Goal: Task Accomplishment & Management: Complete application form

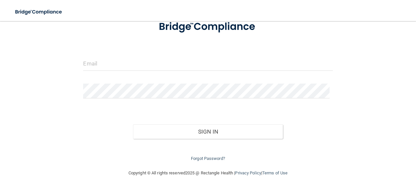
scroll to position [47, 0]
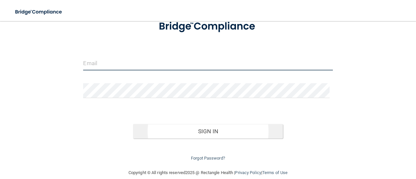
type input "[EMAIL_ADDRESS][PERSON_NAME][DOMAIN_NAME]"
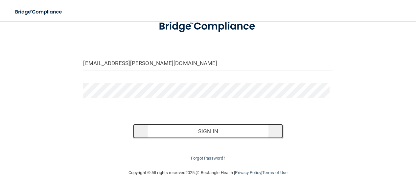
click at [209, 134] on button "Sign In" at bounding box center [207, 131] width 149 height 14
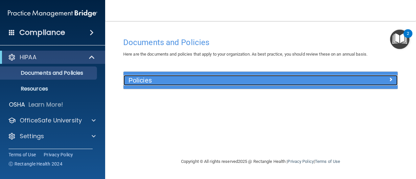
click at [174, 75] on div "Policies" at bounding box center [225, 80] width 205 height 11
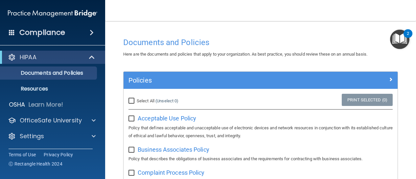
click at [402, 41] on img "Open Resource Center, 2 new notifications" at bounding box center [399, 39] width 19 height 19
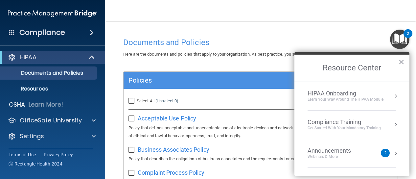
click at [367, 152] on div "Announcements Webinars & More" at bounding box center [342, 153] width 70 height 12
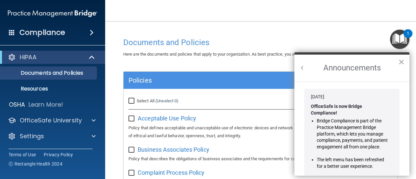
scroll to position [125, 0]
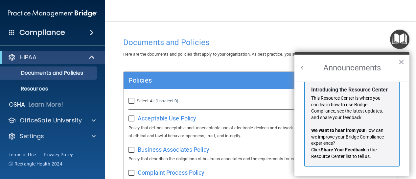
click at [301, 66] on button "Back to Resource Center Home" at bounding box center [302, 67] width 7 height 7
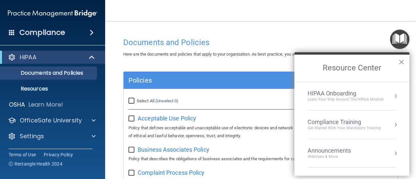
scroll to position [117, 0]
click at [333, 125] on div "Get Started with your mandatory training" at bounding box center [343, 128] width 73 height 6
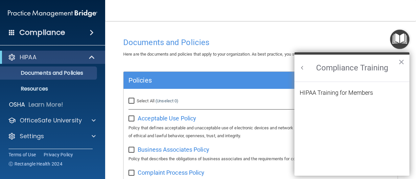
scroll to position [0, 0]
drag, startPoint x: 318, startPoint y: 96, endPoint x: 337, endPoint y: 92, distance: 19.3
click at [337, 92] on div "HIPAA Training for Members" at bounding box center [335, 93] width 73 height 6
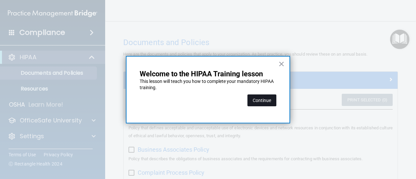
click at [267, 97] on button "Continue" at bounding box center [261, 100] width 29 height 12
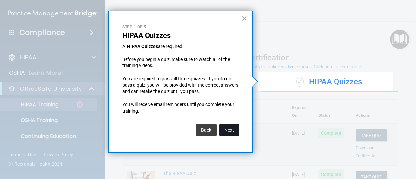
click at [236, 129] on button "Next" at bounding box center [229, 130] width 20 height 12
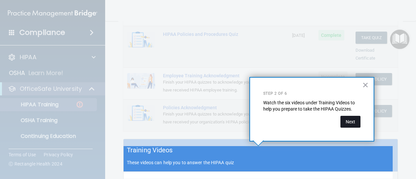
click at [353, 119] on button "Next" at bounding box center [350, 122] width 20 height 12
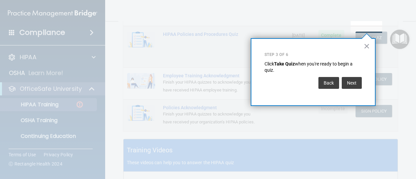
scroll to position [100, 0]
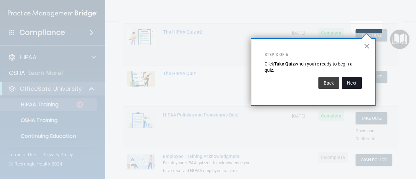
click at [348, 81] on button "Next" at bounding box center [351, 83] width 20 height 12
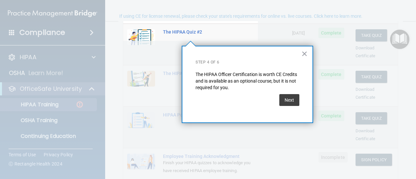
scroll to position [51, 0]
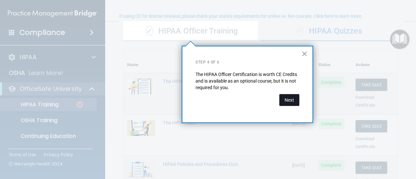
click at [293, 104] on button "Next" at bounding box center [289, 100] width 20 height 12
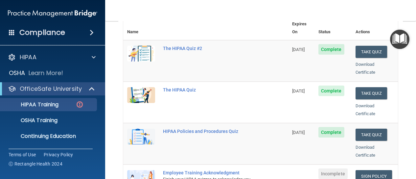
scroll to position [83, 0]
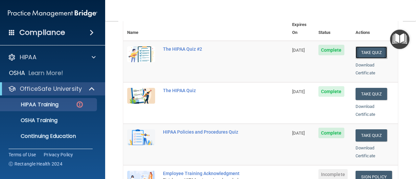
click at [362, 46] on button "Take Quiz" at bounding box center [371, 52] width 32 height 12
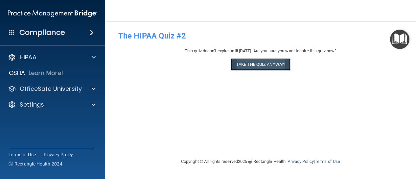
click at [268, 63] on button "Take the quiz anyway!" at bounding box center [260, 64] width 60 height 12
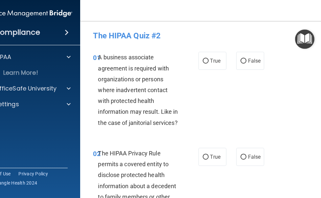
click at [177, 99] on div "A business associate agreement is required with organizations or persons where …" at bounding box center [141, 90] width 86 height 76
click at [200, 57] on label "True" at bounding box center [212, 61] width 28 height 18
click at [203, 59] on input "True" at bounding box center [206, 61] width 6 height 5
radio input "true"
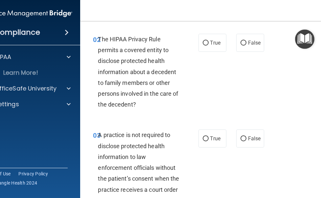
scroll to position [115, 0]
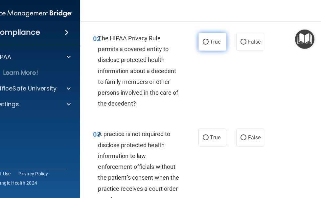
click at [204, 42] on input "True" at bounding box center [206, 42] width 6 height 5
radio input "true"
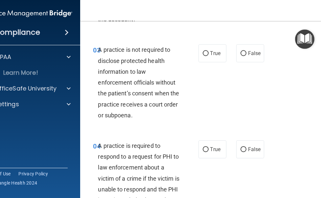
scroll to position [209, 0]
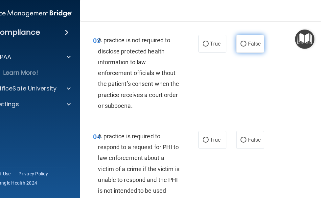
click at [240, 42] on input "False" at bounding box center [243, 44] width 6 height 5
radio input "true"
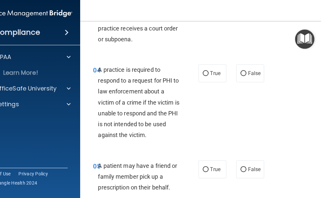
scroll to position [276, 0]
click at [203, 73] on input "True" at bounding box center [206, 73] width 6 height 5
radio input "true"
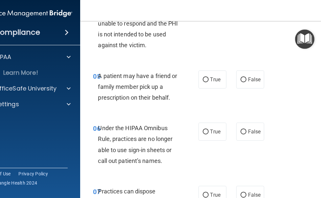
scroll to position [369, 0]
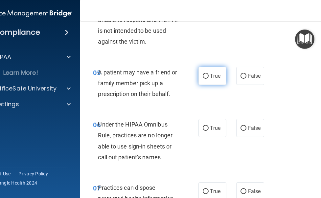
click at [203, 77] on input "True" at bounding box center [206, 76] width 6 height 5
radio input "true"
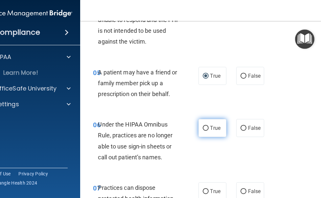
click at [206, 128] on label "True" at bounding box center [212, 128] width 28 height 18
click at [206, 128] on input "True" at bounding box center [206, 128] width 6 height 5
radio input "true"
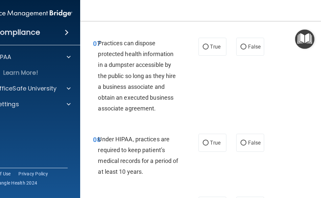
scroll to position [514, 0]
click at [240, 47] on input "False" at bounding box center [243, 47] width 6 height 5
radio input "true"
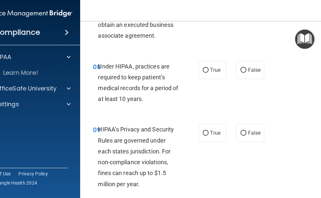
scroll to position [588, 0]
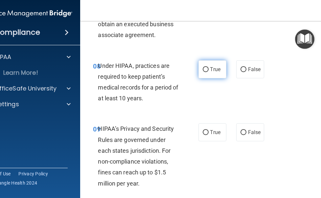
click at [203, 68] on input "True" at bounding box center [206, 69] width 6 height 5
radio input "true"
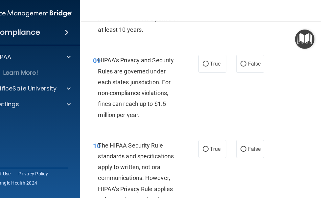
scroll to position [657, 0]
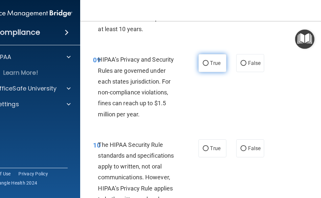
click at [203, 64] on input "True" at bounding box center [206, 63] width 6 height 5
radio input "true"
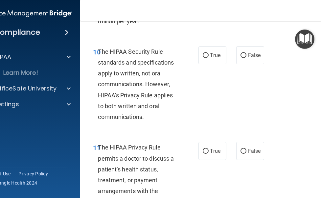
scroll to position [750, 0]
click at [203, 53] on input "True" at bounding box center [206, 55] width 6 height 5
radio input "true"
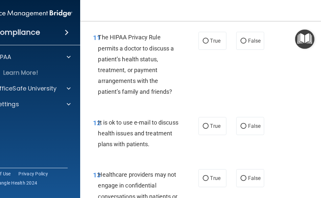
scroll to position [861, 0]
click at [240, 43] on input "False" at bounding box center [243, 40] width 6 height 5
radio input "true"
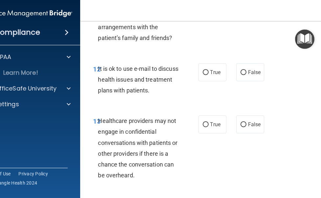
scroll to position [914, 0]
click at [198, 70] on label "True" at bounding box center [212, 72] width 28 height 18
click at [203, 70] on input "True" at bounding box center [206, 72] width 6 height 5
radio input "true"
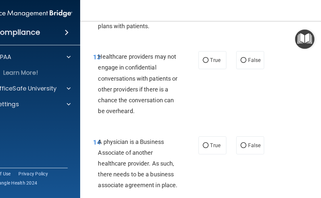
scroll to position [979, 0]
click at [123, 57] on span "Healthcare providers may not engage in confidential conversations with patients…" at bounding box center [137, 83] width 79 height 61
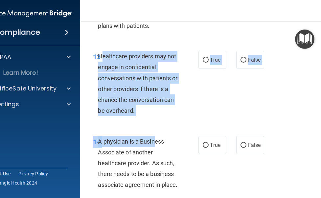
drag, startPoint x: 98, startPoint y: 56, endPoint x: 148, endPoint y: 145, distance: 102.2
click at [139, 111] on div "Healthcare providers may not engage in confidential conversations with patients…" at bounding box center [141, 83] width 86 height 65
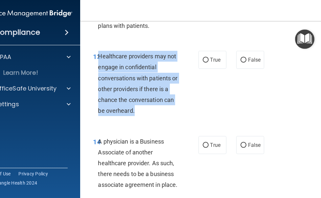
drag, startPoint x: 131, startPoint y: 110, endPoint x: 96, endPoint y: 56, distance: 64.2
click at [98, 56] on span "Healthcare providers may not engage in confidential conversations with patients…" at bounding box center [137, 83] width 79 height 61
copy span "Healthcare providers may not engage in confidential conversations with patients…"
click at [199, 80] on div "13 Healthcare providers may not engage in confidential conversations with patie…" at bounding box center [145, 85] width 125 height 69
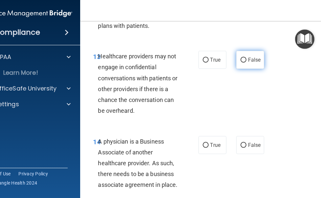
click at [241, 58] on input "False" at bounding box center [243, 60] width 6 height 5
radio input "true"
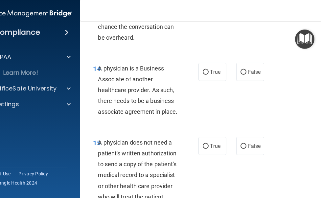
scroll to position [1052, 0]
click at [203, 71] on input "True" at bounding box center [206, 72] width 6 height 5
radio input "true"
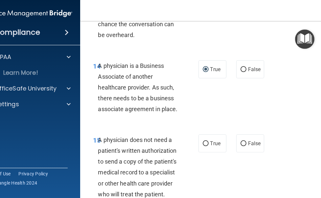
drag, startPoint x: 97, startPoint y: 66, endPoint x: 181, endPoint y: 114, distance: 97.1
click at [181, 114] on div "14 A physician is a Business Associate of another healthcare provider. As such,…" at bounding box center [145, 89] width 125 height 58
copy span "A physician is a Business Associate of another healthcare provider. As such, th…"
click at [181, 85] on div "A physician is a Business Associate of another healthcare provider. As such, th…" at bounding box center [141, 87] width 86 height 54
click at [242, 67] on input "False" at bounding box center [243, 69] width 6 height 5
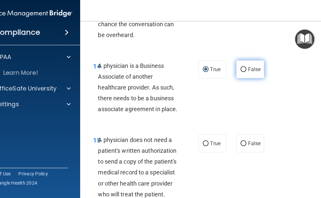
radio input "true"
radio input "false"
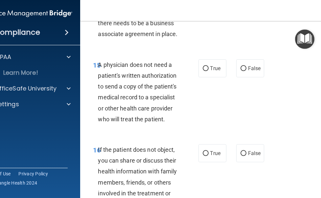
scroll to position [1134, 0]
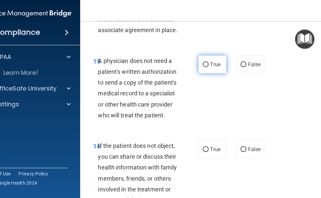
click at [203, 62] on input "True" at bounding box center [206, 64] width 6 height 5
radio input "true"
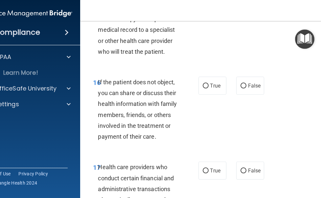
scroll to position [1207, 0]
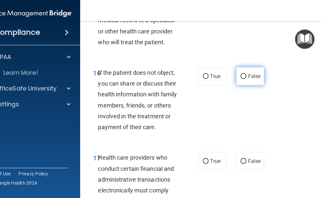
click at [244, 76] on label "False" at bounding box center [250, 76] width 28 height 18
click at [244, 76] on input "False" at bounding box center [243, 76] width 6 height 5
radio input "true"
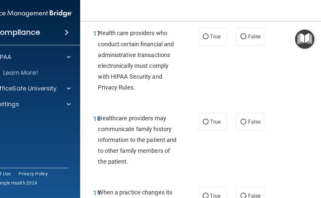
scroll to position [1332, 0]
click at [205, 37] on label "True" at bounding box center [212, 37] width 28 height 18
click at [205, 37] on input "True" at bounding box center [206, 36] width 6 height 5
radio input "true"
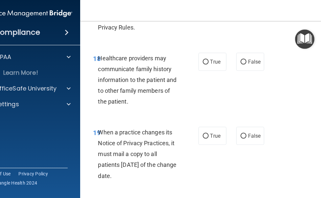
scroll to position [1392, 0]
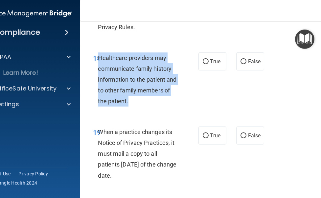
drag, startPoint x: 97, startPoint y: 57, endPoint x: 132, endPoint y: 104, distance: 58.6
click at [132, 104] on div "Healthcare providers may communicate family history information to the patient …" at bounding box center [141, 80] width 86 height 54
copy span "Healthcare providers may communicate family history information to the patient …"
click at [203, 61] on input "True" at bounding box center [206, 61] width 6 height 5
radio input "true"
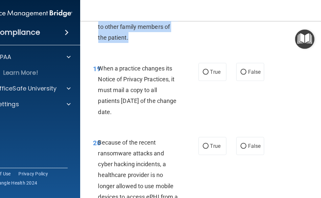
scroll to position [1456, 0]
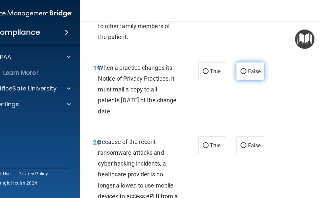
click at [245, 72] on label "False" at bounding box center [250, 71] width 28 height 18
click at [245, 72] on input "False" at bounding box center [243, 71] width 6 height 5
radio input "true"
drag, startPoint x: 97, startPoint y: 67, endPoint x: 128, endPoint y: 107, distance: 50.4
click at [128, 109] on span "When a practice changes its Notice of Privacy Practices, it must mail a copy to…" at bounding box center [137, 89] width 78 height 51
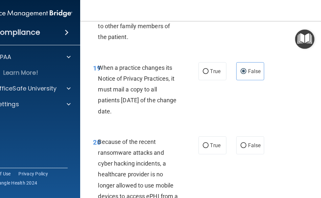
copy span "When a practice changes its Notice of Privacy Practices, it must mail a copy to…"
drag, startPoint x: 196, startPoint y: 102, endPoint x: 198, endPoint y: 98, distance: 4.0
click at [195, 102] on div "19 When a practice changes its Notice of Privacy Practices, it must mail a copy…" at bounding box center [145, 91] width 125 height 58
click at [201, 116] on div "19 When a practice changes its Notice of Privacy Practices, it must mail a copy…" at bounding box center [145, 91] width 125 height 58
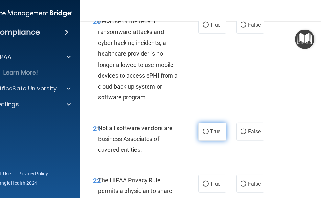
scroll to position [1566, 0]
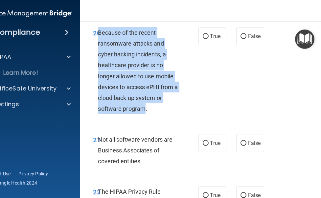
drag, startPoint x: 96, startPoint y: 33, endPoint x: 140, endPoint y: 111, distance: 90.0
click at [140, 111] on span "Because of the recent ransomware attacks and cyber hacking incidents, a healthc…" at bounding box center [138, 70] width 80 height 83
copy span "Because of the recent ransomware attacks and cyber hacking incidents, a healthc…"
click at [137, 67] on span "Because of the recent ransomware attacks and cyber hacking incidents, a healthc…" at bounding box center [138, 70] width 80 height 83
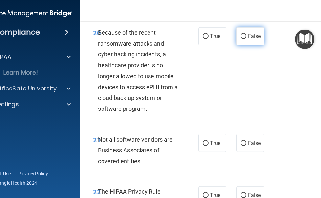
click at [256, 36] on span "False" at bounding box center [254, 36] width 13 height 6
click at [246, 36] on input "False" at bounding box center [243, 36] width 6 height 5
radio input "true"
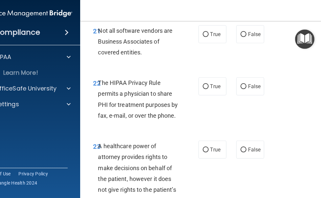
scroll to position [1675, 0]
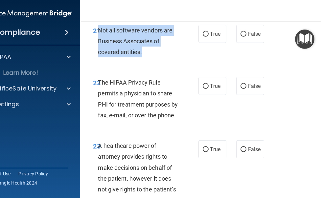
drag, startPoint x: 97, startPoint y: 29, endPoint x: 151, endPoint y: 48, distance: 58.0
click at [151, 48] on div "Not all software vendors are Business Associates of covered entities." at bounding box center [141, 41] width 86 height 33
copy span "Not all software vendors are Business Associates of covered entities."
click at [136, 39] on span "Not all software vendors are Business Associates of covered entities." at bounding box center [135, 41] width 75 height 29
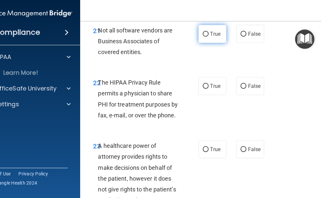
click at [216, 35] on span "True" at bounding box center [215, 34] width 10 height 6
click at [208, 35] on input "True" at bounding box center [206, 34] width 6 height 5
radio input "true"
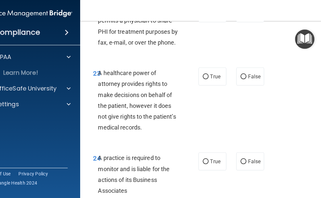
scroll to position [1711, 0]
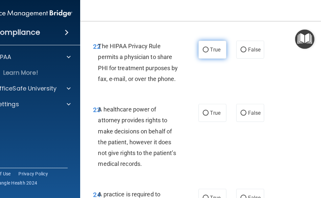
click at [208, 53] on label "True" at bounding box center [212, 50] width 28 height 18
click at [208, 53] on input "True" at bounding box center [206, 50] width 6 height 5
radio input "true"
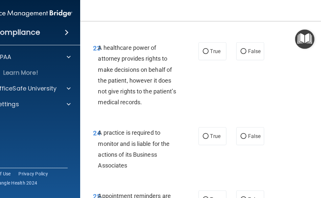
scroll to position [1785, 0]
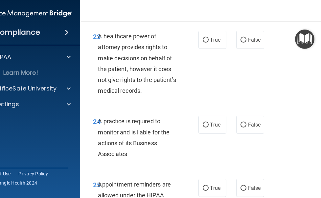
click at [226, 38] on div "True False" at bounding box center [231, 40] width 67 height 18
drag, startPoint x: 232, startPoint y: 38, endPoint x: 237, endPoint y: 38, distance: 5.3
click at [232, 38] on div "True False" at bounding box center [231, 40] width 67 height 18
click at [253, 39] on span "False" at bounding box center [254, 40] width 13 height 6
click at [246, 39] on input "False" at bounding box center [243, 40] width 6 height 5
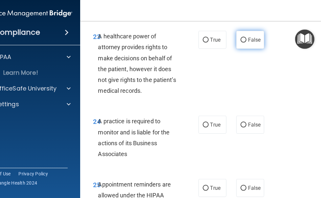
radio input "true"
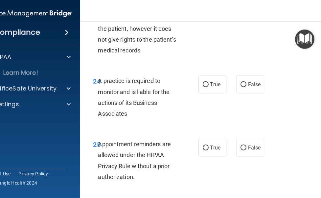
scroll to position [1858, 0]
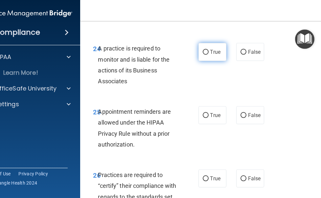
click at [212, 58] on label "True" at bounding box center [212, 52] width 28 height 18
click at [208, 55] on input "True" at bounding box center [206, 52] width 6 height 5
radio input "true"
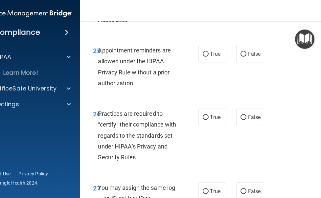
scroll to position [1930, 0]
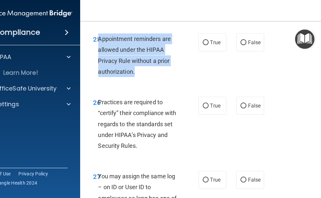
drag, startPoint x: 136, startPoint y: 73, endPoint x: 96, endPoint y: 39, distance: 52.2
click at [98, 39] on div "Appointment reminders are allowed under the HIPAA Privacy Rule without a prior …" at bounding box center [141, 55] width 86 height 44
copy span "Appointment reminders are allowed under the HIPAA Privacy Rule without a prior …"
click at [190, 68] on div "25 Appointment reminders are allowed under the HIPAA Privacy Rule without a pri…" at bounding box center [145, 56] width 125 height 47
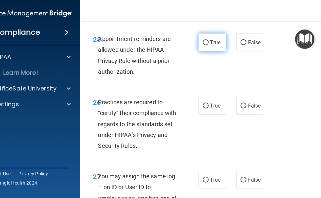
click at [216, 44] on span "True" at bounding box center [215, 42] width 10 height 6
click at [208, 44] on input "True" at bounding box center [206, 42] width 6 height 5
radio input "true"
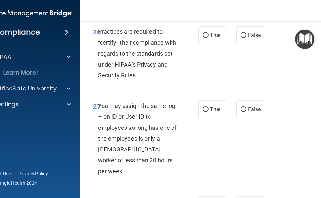
scroll to position [2003, 0]
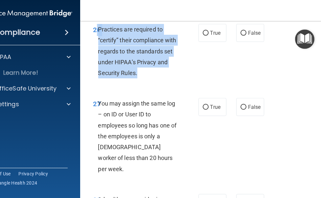
drag, startPoint x: 95, startPoint y: 27, endPoint x: 135, endPoint y: 69, distance: 58.5
click at [136, 71] on div "26 Practices are required to “certify” their compliance with regards to the sta…" at bounding box center [145, 53] width 125 height 58
copy div "6 Practices are required to “certify” their compliance with regards to the stan…"
click at [178, 47] on div "Practices are required to “certify” their compliance with regards to the standa…" at bounding box center [141, 51] width 86 height 54
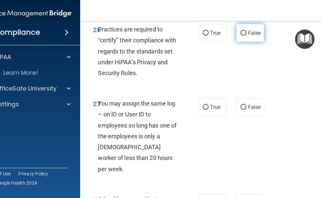
click at [244, 33] on label "False" at bounding box center [250, 33] width 28 height 18
click at [244, 33] on input "False" at bounding box center [243, 33] width 6 height 5
radio input "true"
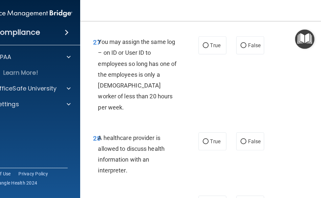
scroll to position [2076, 0]
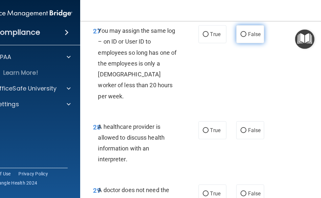
click at [239, 38] on label "False" at bounding box center [250, 34] width 28 height 18
click at [240, 37] on input "False" at bounding box center [243, 34] width 6 height 5
radio input "true"
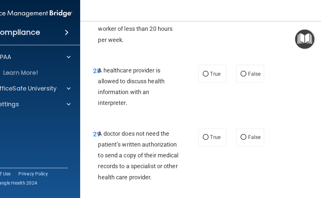
scroll to position [2149, 0]
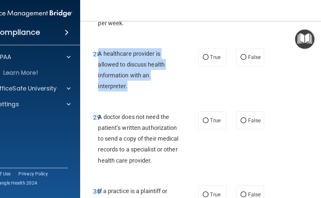
drag, startPoint x: 128, startPoint y: 74, endPoint x: 99, endPoint y: 41, distance: 43.8
click at [98, 48] on div "A healthcare provider is allowed to discuss health information with an interpre…" at bounding box center [141, 70] width 86 height 44
copy span "A healthcare provider is allowed to discuss health information with an interpre…"
click at [175, 68] on div "A healthcare provider is allowed to discuss health information with an interpre…" at bounding box center [141, 70] width 86 height 44
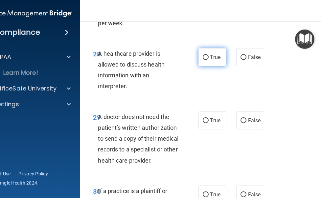
click at [203, 55] on input "True" at bounding box center [206, 57] width 6 height 5
radio input "true"
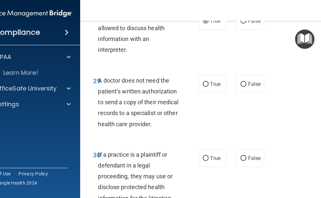
scroll to position [2222, 0]
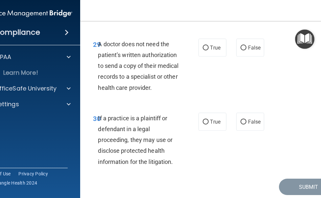
drag, startPoint x: 173, startPoint y: 75, endPoint x: 97, endPoint y: 32, distance: 87.7
click at [98, 39] on div "A doctor does not need the patient’s written authorization to send a copy of th…" at bounding box center [141, 66] width 86 height 54
copy span "A doctor does not need the patient’s written authorization to send a copy of th…"
click at [209, 61] on div "29 A doctor does not need the patient’s written authorization to send a copy of…" at bounding box center [212, 68] width 249 height 74
click at [252, 45] on span "False" at bounding box center [254, 48] width 13 height 6
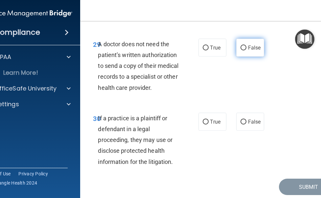
click at [246, 46] on input "False" at bounding box center [243, 48] width 6 height 5
radio input "true"
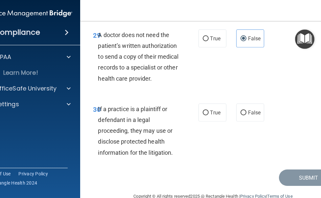
scroll to position [2234, 0]
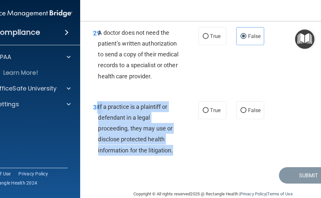
drag, startPoint x: 176, startPoint y: 139, endPoint x: 95, endPoint y: 95, distance: 92.8
click at [95, 101] on div "30 If a practice is a plaintiff or defendant in a legal proceeding, they may us…" at bounding box center [145, 130] width 125 height 58
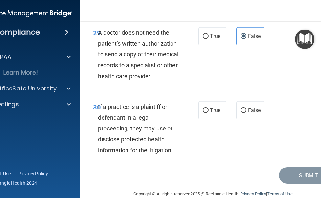
click at [177, 69] on div "A doctor does not need the patient’s written authorization to send a copy of th…" at bounding box center [141, 54] width 86 height 54
click at [210, 107] on span "True" at bounding box center [215, 110] width 10 height 6
click at [208, 108] on input "True" at bounding box center [206, 110] width 6 height 5
radio input "true"
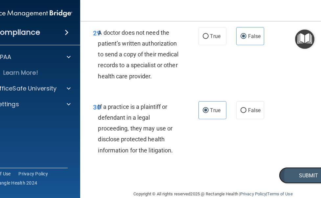
click at [284, 167] on button "Submit" at bounding box center [308, 175] width 59 height 17
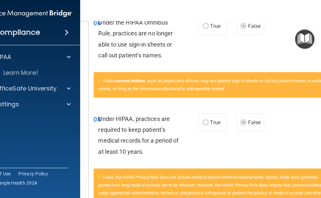
scroll to position [44, 0]
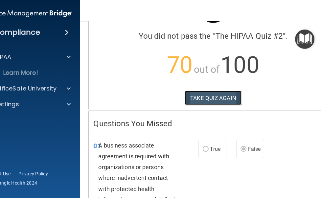
click at [211, 102] on button "TAKE QUIZ AGAIN" at bounding box center [212, 98] width 57 height 14
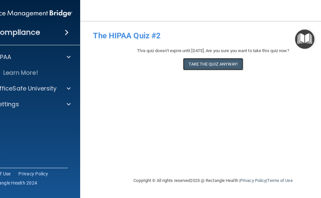
drag, startPoint x: 213, startPoint y: 61, endPoint x: 209, endPoint y: 69, distance: 8.4
click at [213, 62] on button "Take the quiz anyway!" at bounding box center [213, 64] width 60 height 12
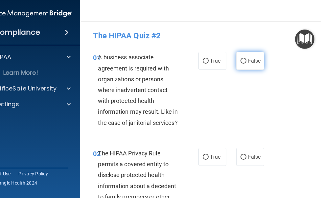
click at [248, 61] on span "False" at bounding box center [254, 61] width 13 height 6
click at [245, 61] on input "False" at bounding box center [243, 61] width 6 height 5
radio input "true"
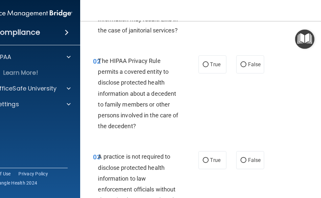
scroll to position [109, 0]
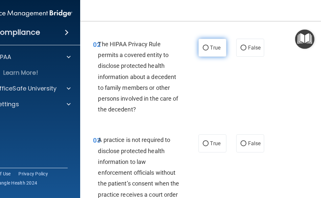
click at [206, 49] on label "True" at bounding box center [212, 48] width 28 height 18
click at [206, 49] on input "True" at bounding box center [206, 48] width 6 height 5
radio input "true"
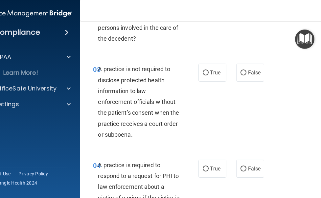
scroll to position [182, 0]
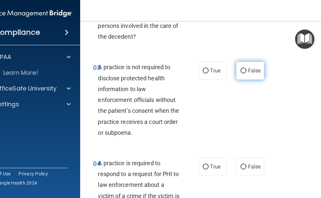
click at [248, 72] on span "False" at bounding box center [254, 71] width 13 height 6
click at [245, 72] on input "False" at bounding box center [243, 71] width 6 height 5
radio input "true"
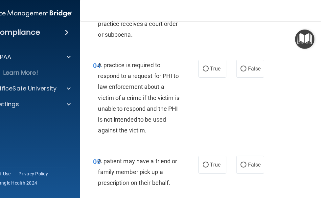
scroll to position [291, 0]
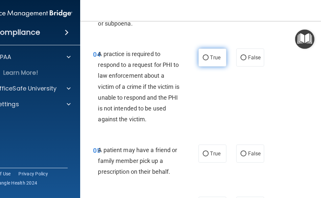
click at [206, 60] on label "True" at bounding box center [212, 58] width 28 height 18
click at [206, 60] on input "True" at bounding box center [206, 57] width 6 height 5
radio input "true"
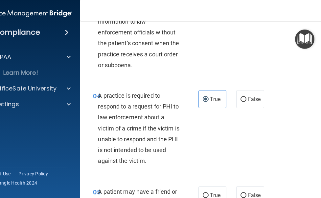
scroll to position [219, 0]
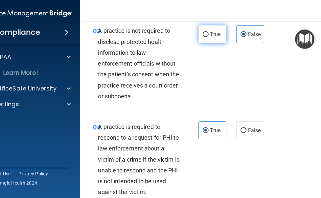
click at [216, 38] on label "True" at bounding box center [212, 34] width 28 height 18
click at [208, 37] on input "True" at bounding box center [206, 34] width 6 height 5
radio input "true"
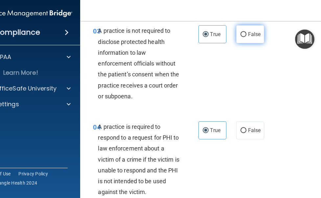
click at [240, 32] on input "False" at bounding box center [243, 34] width 6 height 5
radio input "true"
radio input "false"
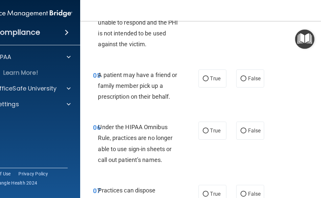
scroll to position [365, 0]
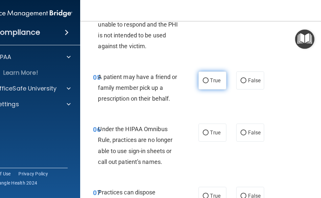
click at [208, 76] on label "True" at bounding box center [212, 81] width 28 height 18
click at [208, 78] on input "True" at bounding box center [206, 80] width 6 height 5
radio input "true"
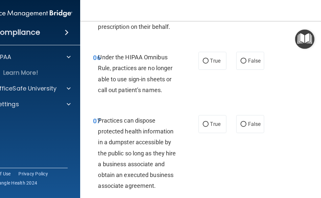
scroll to position [438, 0]
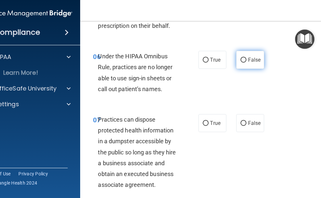
click at [236, 58] on label "False" at bounding box center [250, 60] width 28 height 18
click at [240, 58] on input "False" at bounding box center [243, 60] width 6 height 5
radio input "true"
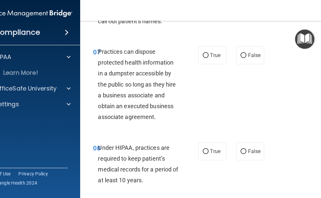
scroll to position [510, 0]
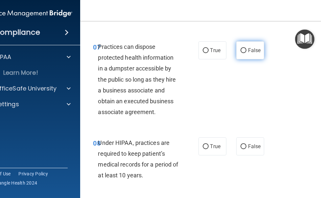
click at [236, 49] on label "False" at bounding box center [250, 50] width 28 height 18
click at [240, 49] on input "False" at bounding box center [243, 50] width 6 height 5
radio input "true"
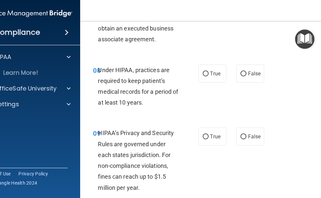
scroll to position [620, 0]
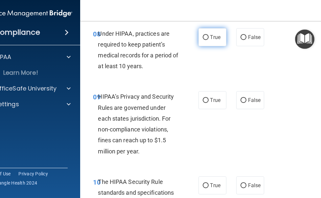
click at [210, 39] on span "True" at bounding box center [215, 37] width 10 height 6
click at [207, 39] on input "True" at bounding box center [206, 37] width 6 height 5
radio input "true"
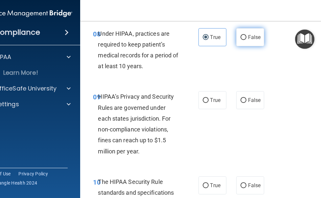
click at [244, 35] on label "False" at bounding box center [250, 37] width 28 height 18
click at [244, 35] on input "False" at bounding box center [243, 37] width 6 height 5
radio input "true"
radio input "false"
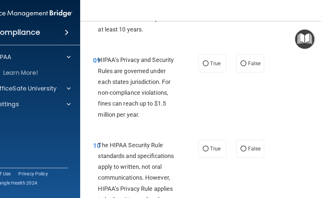
scroll to position [693, 0]
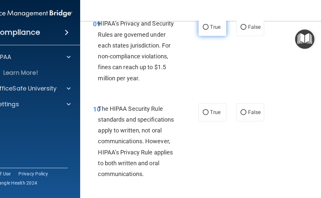
click at [208, 31] on label "True" at bounding box center [212, 27] width 28 height 18
click at [208, 30] on input "True" at bounding box center [206, 27] width 6 height 5
radio input "true"
click at [242, 33] on label "False" at bounding box center [250, 27] width 28 height 18
click at [242, 30] on input "False" at bounding box center [243, 27] width 6 height 5
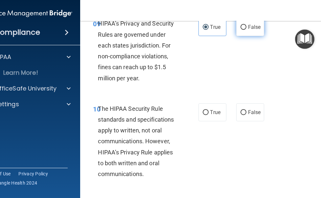
radio input "true"
radio input "false"
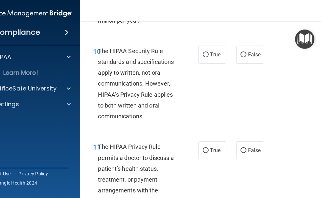
scroll to position [766, 0]
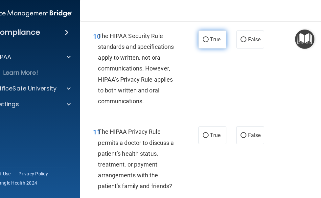
click at [210, 41] on span "True" at bounding box center [215, 39] width 10 height 6
click at [208, 41] on input "True" at bounding box center [206, 39] width 6 height 5
radio input "true"
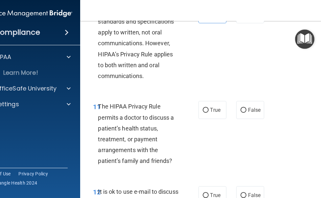
scroll to position [802, 0]
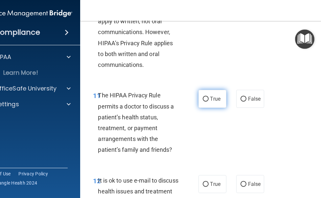
click at [210, 101] on span "True" at bounding box center [215, 99] width 10 height 6
click at [208, 101] on input "True" at bounding box center [206, 99] width 6 height 5
radio input "true"
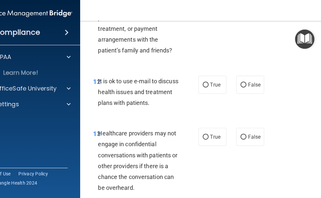
scroll to position [912, 0]
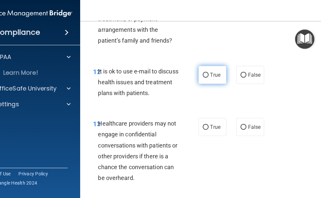
click at [209, 79] on label "True" at bounding box center [212, 75] width 28 height 18
click at [208, 78] on input "True" at bounding box center [206, 75] width 6 height 5
radio input "true"
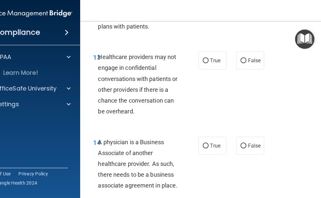
scroll to position [985, 0]
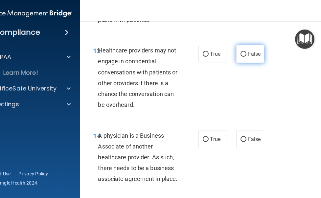
click at [248, 54] on span "False" at bounding box center [254, 54] width 13 height 6
click at [246, 54] on input "False" at bounding box center [243, 54] width 6 height 5
radio input "true"
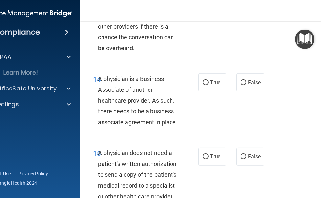
scroll to position [1058, 0]
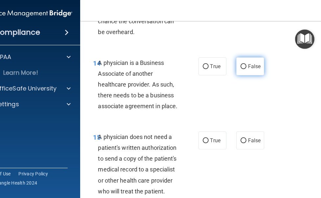
click at [240, 68] on input "False" at bounding box center [243, 66] width 6 height 5
radio input "true"
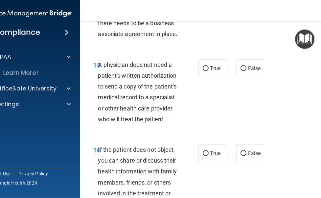
scroll to position [1130, 0]
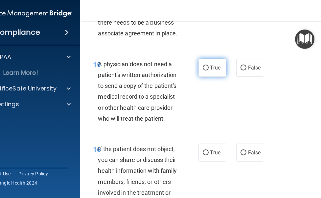
click at [207, 75] on label "True" at bounding box center [212, 68] width 28 height 18
click at [207, 71] on input "True" at bounding box center [206, 68] width 6 height 5
radio input "true"
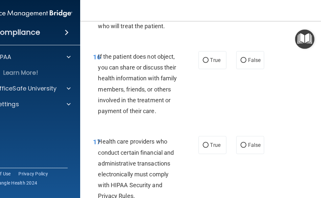
scroll to position [1240, 0]
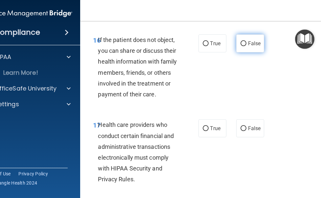
click at [248, 45] on span "False" at bounding box center [254, 43] width 13 height 6
click at [246, 45] on input "False" at bounding box center [243, 43] width 6 height 5
radio input "true"
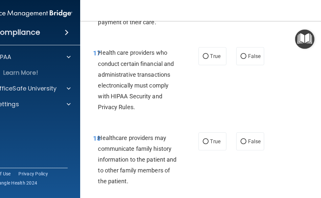
scroll to position [1313, 0]
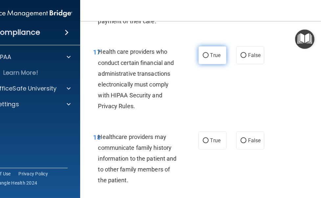
click at [202, 58] on label "True" at bounding box center [212, 55] width 28 height 18
click at [203, 58] on input "True" at bounding box center [206, 55] width 6 height 5
radio input "true"
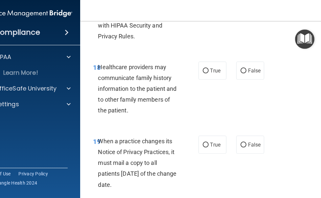
scroll to position [1386, 0]
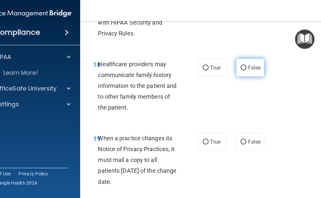
click at [240, 67] on input "False" at bounding box center [243, 68] width 6 height 5
radio input "true"
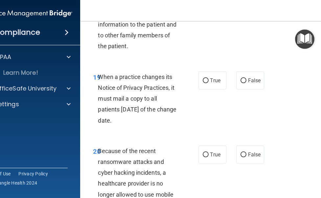
scroll to position [1459, 0]
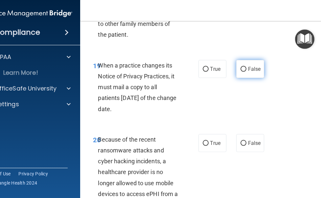
click at [244, 71] on label "False" at bounding box center [250, 69] width 28 height 18
click at [244, 71] on input "False" at bounding box center [243, 69] width 6 height 5
radio input "true"
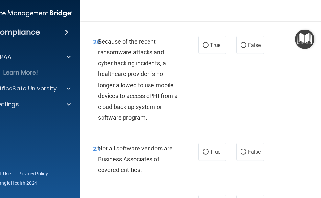
scroll to position [1568, 0]
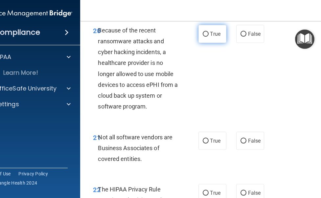
click at [211, 39] on label "True" at bounding box center [212, 34] width 28 height 18
click at [208, 37] on input "True" at bounding box center [206, 34] width 6 height 5
radio input "true"
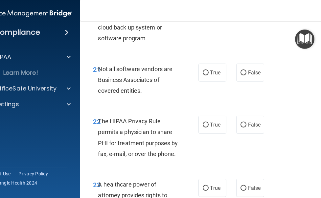
scroll to position [1641, 0]
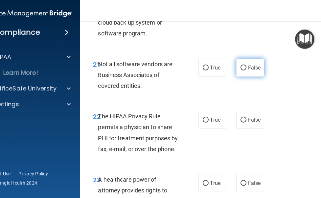
click at [240, 69] on input "False" at bounding box center [243, 68] width 6 height 5
radio input "true"
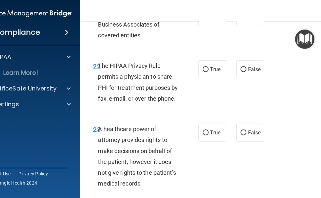
scroll to position [1714, 0]
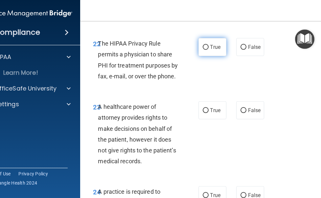
click at [210, 52] on label "True" at bounding box center [212, 47] width 28 height 18
click at [208, 50] on input "True" at bounding box center [206, 47] width 6 height 5
radio input "true"
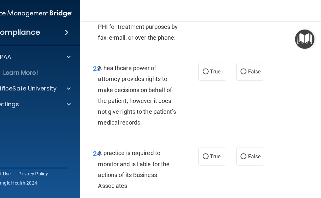
scroll to position [1787, 0]
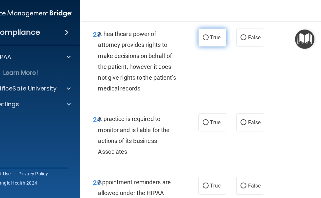
click at [216, 41] on label "True" at bounding box center [212, 38] width 28 height 18
click at [208, 40] on input "True" at bounding box center [206, 37] width 6 height 5
radio input "true"
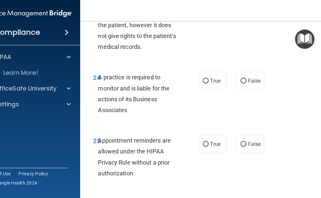
scroll to position [1860, 0]
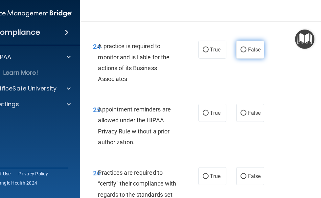
click at [246, 45] on label "False" at bounding box center [250, 50] width 28 height 18
click at [246, 48] on input "False" at bounding box center [243, 50] width 6 height 5
radio input "true"
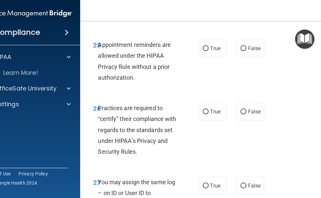
scroll to position [1933, 0]
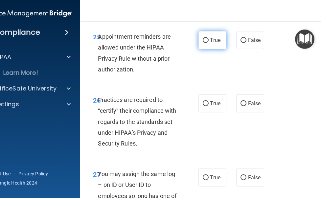
click at [216, 41] on span "True" at bounding box center [215, 40] width 10 height 6
click at [208, 41] on input "True" at bounding box center [206, 40] width 6 height 5
radio input "true"
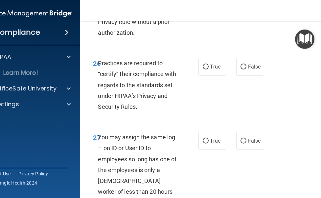
scroll to position [2006, 0]
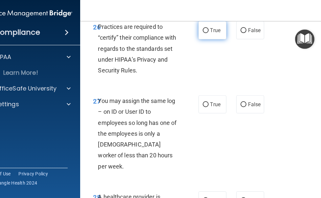
click at [213, 31] on span "True" at bounding box center [215, 30] width 10 height 6
click at [208, 31] on input "True" at bounding box center [206, 30] width 6 height 5
radio input "true"
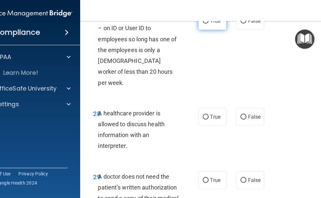
scroll to position [2042, 0]
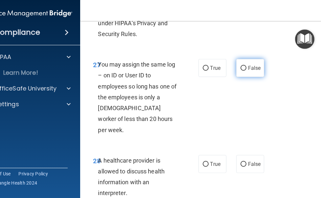
click at [240, 64] on label "False" at bounding box center [250, 68] width 28 height 18
click at [240, 66] on input "False" at bounding box center [243, 68] width 6 height 5
radio input "true"
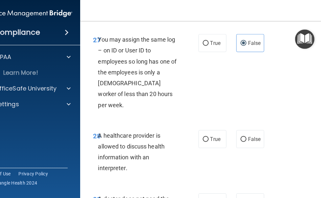
scroll to position [2115, 0]
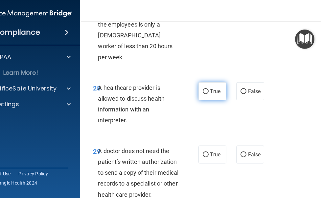
click at [210, 88] on span "True" at bounding box center [215, 91] width 10 height 6
click at [208, 89] on input "True" at bounding box center [206, 91] width 6 height 5
radio input "true"
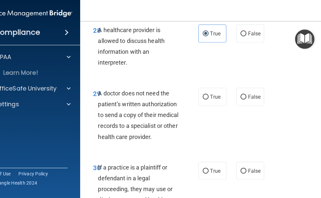
scroll to position [2188, 0]
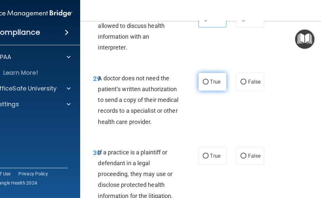
click at [210, 79] on span "True" at bounding box center [215, 82] width 10 height 6
click at [208, 80] on input "True" at bounding box center [206, 82] width 6 height 5
radio input "true"
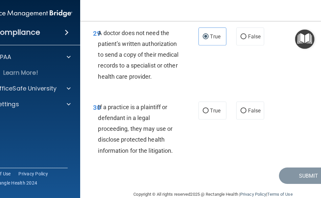
scroll to position [2234, 0]
click at [217, 101] on label "True" at bounding box center [212, 110] width 28 height 18
click at [208, 108] on input "True" at bounding box center [206, 110] width 6 height 5
radio input "true"
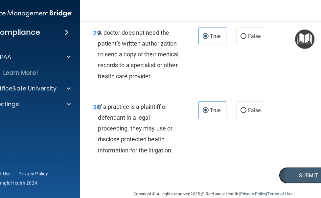
click at [282, 167] on button "Submit" at bounding box center [308, 175] width 59 height 17
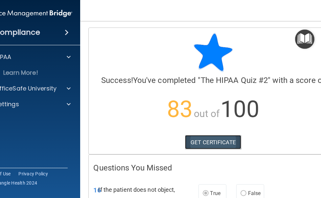
click at [230, 139] on link "GET CERTIFICATE" at bounding box center [213, 142] width 56 height 14
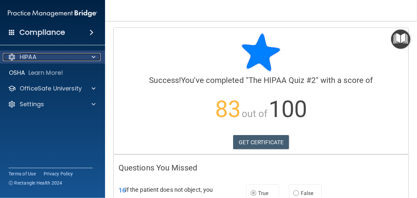
click at [42, 60] on div "HIPAA" at bounding box center [43, 57] width 81 height 8
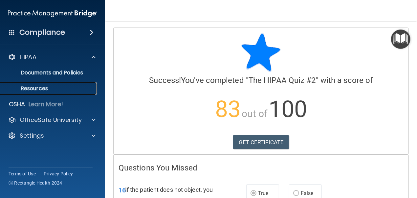
click at [41, 93] on link "Resources" at bounding box center [44, 88] width 103 height 13
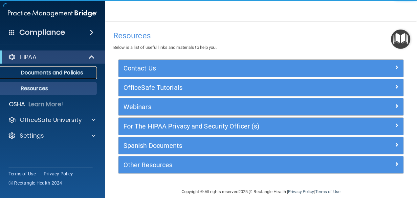
click at [46, 73] on p "Documents and Policies" at bounding box center [49, 73] width 90 height 7
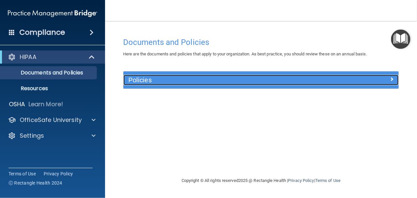
click at [159, 80] on h5 "Policies" at bounding box center [226, 79] width 197 height 7
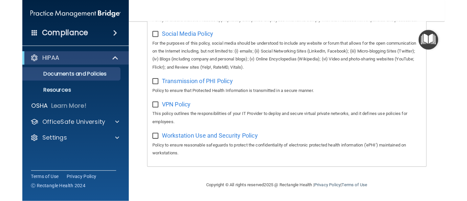
scroll to position [486, 0]
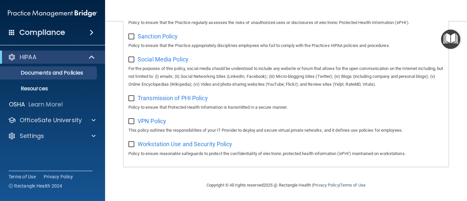
click at [77, 33] on div "Compliance" at bounding box center [52, 32] width 105 height 14
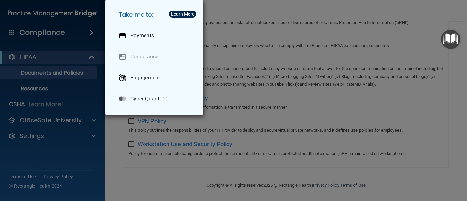
click at [63, 54] on div "Take me to: Payments Compliance Engagement Cyber Quant" at bounding box center [233, 100] width 467 height 201
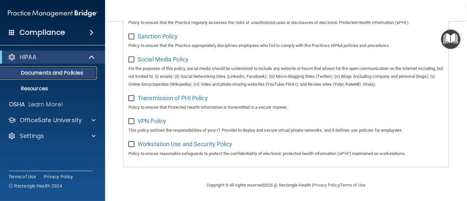
click at [53, 75] on p "Documents and Policies" at bounding box center [49, 73] width 90 height 7
click at [50, 85] on p "Resources" at bounding box center [49, 88] width 90 height 7
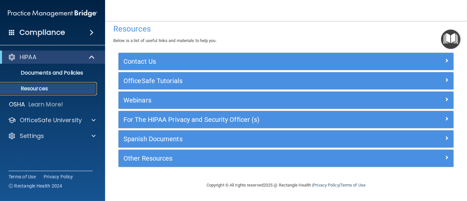
scroll to position [6, 0]
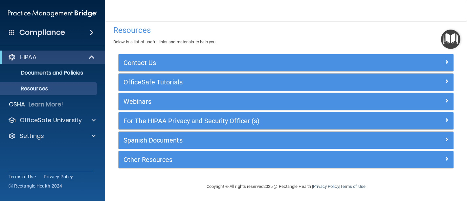
click at [415, 36] on img "Open Resource Center" at bounding box center [450, 39] width 19 height 19
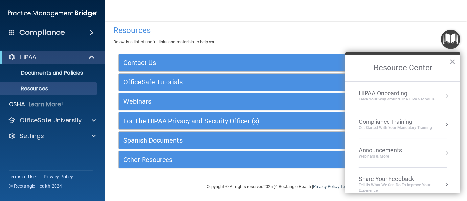
click at [396, 123] on div "Compliance Training" at bounding box center [394, 121] width 73 height 7
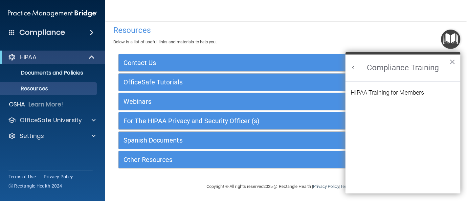
scroll to position [0, 0]
click at [392, 92] on div "HIPAA Training for Members" at bounding box center [387, 93] width 73 height 6
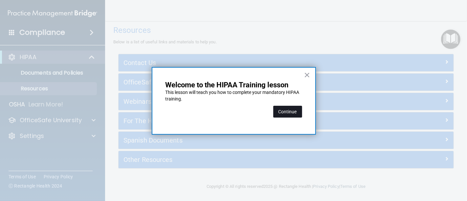
click at [285, 106] on button "Continue" at bounding box center [287, 112] width 29 height 12
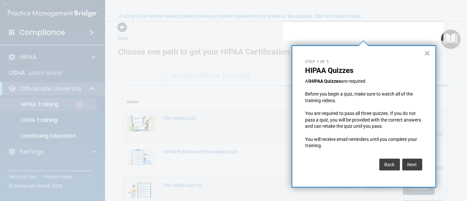
scroll to position [51, 0]
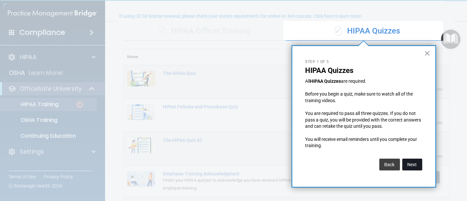
click at [410, 165] on button "Next" at bounding box center [412, 165] width 20 height 12
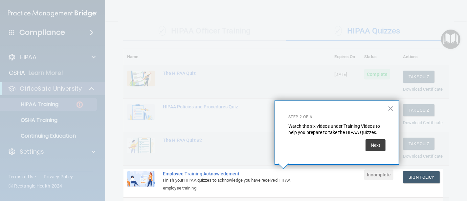
scroll to position [118, 0]
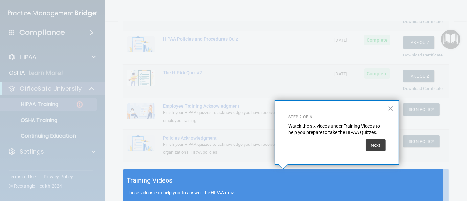
click at [390, 109] on button "×" at bounding box center [390, 108] width 6 height 11
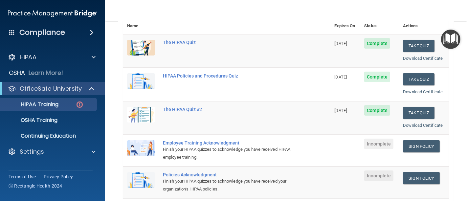
scroll to position [45, 0]
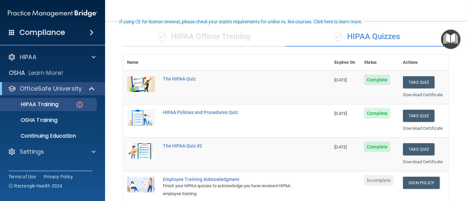
drag, startPoint x: 421, startPoint y: 81, endPoint x: 281, endPoint y: 66, distance: 140.6
click at [281, 66] on th at bounding box center [244, 62] width 171 height 16
click at [415, 79] on button "Take Quiz" at bounding box center [419, 82] width 32 height 12
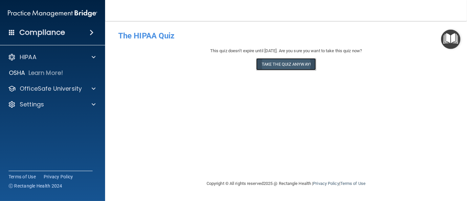
click at [309, 66] on button "Take the quiz anyway!" at bounding box center [286, 64] width 60 height 12
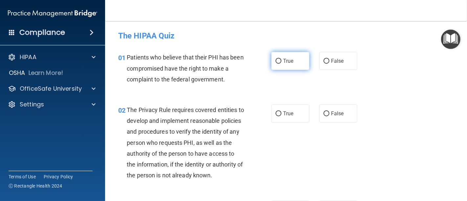
click at [281, 64] on label "True" at bounding box center [290, 61] width 38 height 18
click at [281, 64] on input "True" at bounding box center [278, 61] width 6 height 5
radio input "true"
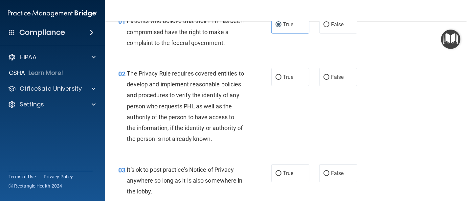
scroll to position [73, 0]
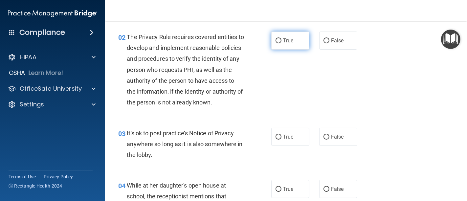
click at [278, 42] on input "True" at bounding box center [278, 40] width 6 height 5
radio input "true"
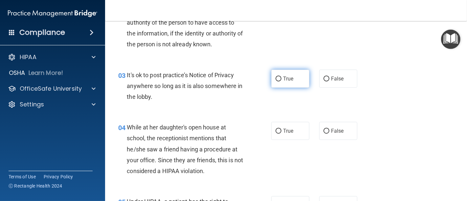
scroll to position [146, 0]
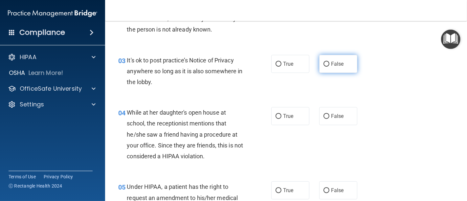
click at [320, 73] on label "False" at bounding box center [338, 64] width 38 height 18
click at [323, 67] on input "False" at bounding box center [326, 64] width 6 height 5
radio input "true"
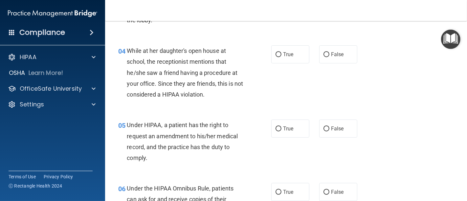
scroll to position [219, 0]
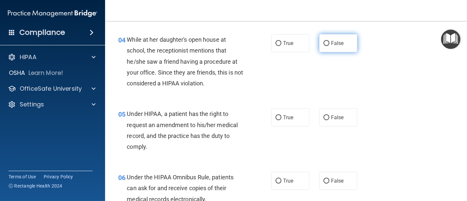
click at [319, 52] on label "False" at bounding box center [338, 43] width 38 height 18
click at [323, 46] on input "False" at bounding box center [326, 43] width 6 height 5
radio input "true"
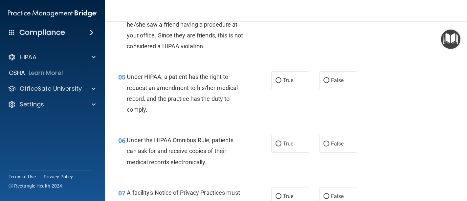
scroll to position [291, 0]
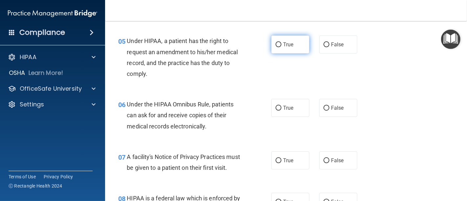
click at [278, 47] on input "True" at bounding box center [278, 44] width 6 height 5
radio input "true"
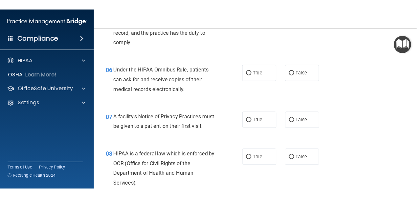
scroll to position [365, 0]
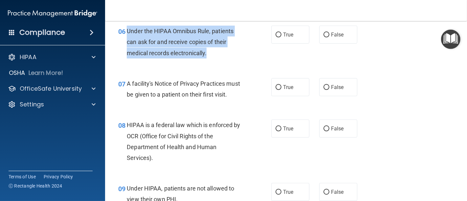
drag, startPoint x: 127, startPoint y: 41, endPoint x: 211, endPoint y: 66, distance: 87.1
click at [211, 58] on div "Under the HIPAA Omnibus Rule, patients can ask for and receive copies of their …" at bounding box center [188, 42] width 122 height 33
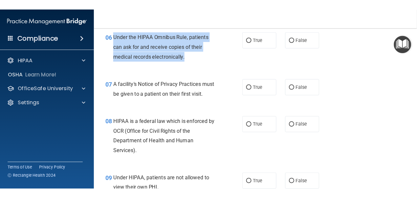
scroll to position [397, 0]
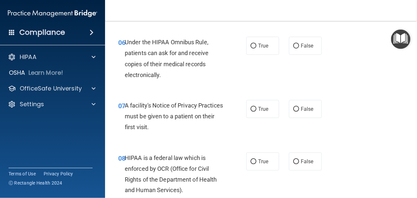
click at [258, 47] on span "True" at bounding box center [263, 46] width 10 height 6
click at [256, 47] on input "True" at bounding box center [253, 46] width 6 height 5
radio input "true"
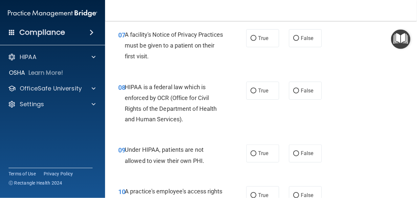
scroll to position [470, 0]
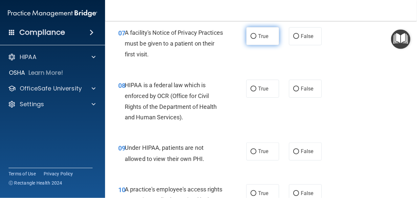
click at [251, 37] on input "True" at bounding box center [253, 36] width 6 height 5
radio input "true"
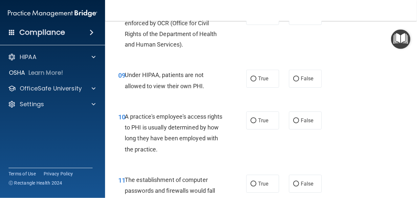
scroll to position [506, 0]
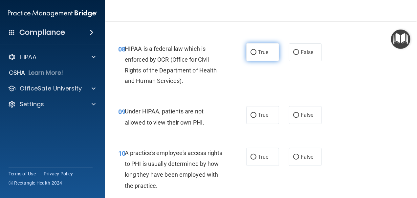
click at [258, 52] on span "True" at bounding box center [263, 52] width 10 height 6
click at [256, 52] on input "True" at bounding box center [253, 52] width 6 height 5
radio input "true"
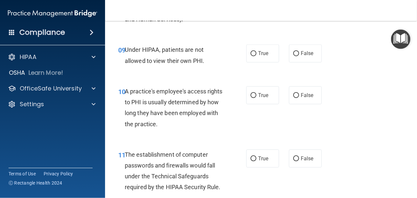
scroll to position [579, 0]
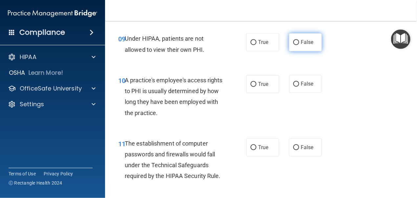
click at [297, 46] on label "False" at bounding box center [305, 42] width 33 height 18
click at [297, 45] on input "False" at bounding box center [296, 42] width 6 height 5
radio input "true"
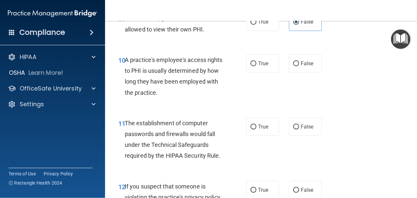
scroll to position [616, 0]
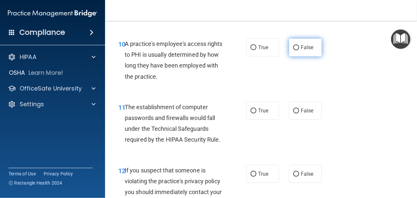
click at [308, 52] on label "False" at bounding box center [305, 47] width 33 height 18
click at [299, 50] on input "False" at bounding box center [296, 47] width 6 height 5
radio input "true"
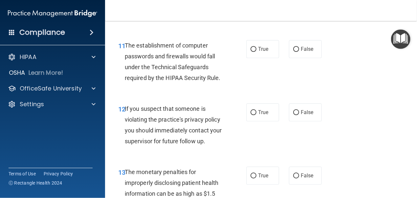
scroll to position [689, 0]
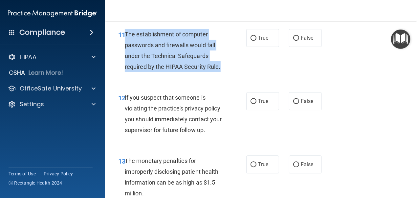
drag, startPoint x: 227, startPoint y: 67, endPoint x: 125, endPoint y: 32, distance: 108.4
click at [125, 32] on div "11 The establishment of computer passwords and firewalls would fall under the T…" at bounding box center [182, 52] width 148 height 47
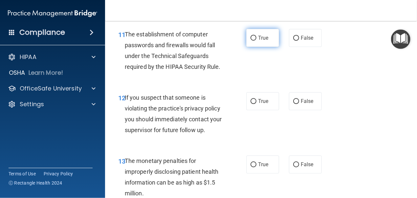
click at [258, 37] on span "True" at bounding box center [263, 38] width 10 height 6
click at [256, 37] on input "True" at bounding box center [253, 38] width 6 height 5
radio input "true"
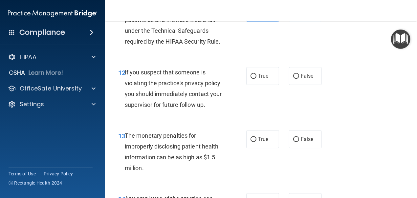
scroll to position [725, 0]
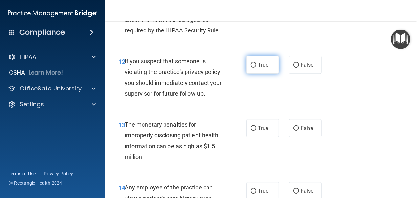
click at [263, 69] on label "True" at bounding box center [262, 65] width 33 height 18
click at [256, 68] on input "True" at bounding box center [253, 65] width 6 height 5
radio input "true"
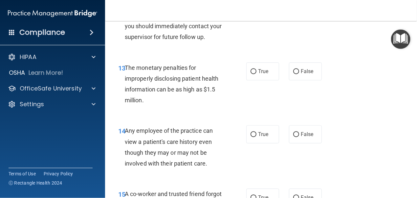
scroll to position [798, 0]
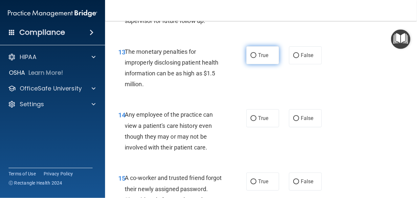
click at [270, 64] on label "True" at bounding box center [262, 55] width 33 height 18
click at [256, 58] on input "True" at bounding box center [253, 55] width 6 height 5
radio input "true"
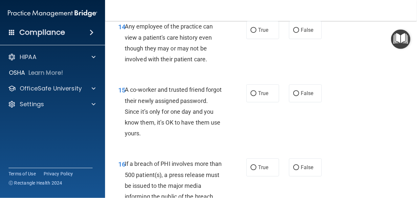
scroll to position [871, 0]
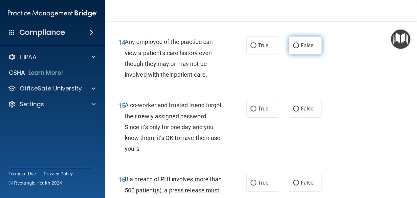
click at [315, 54] on label "False" at bounding box center [305, 45] width 33 height 18
click at [299, 48] on input "False" at bounding box center [296, 45] width 6 height 5
radio input "true"
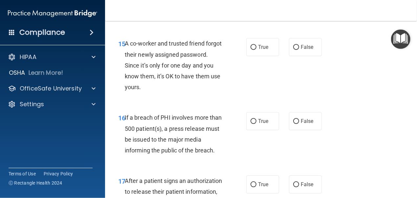
scroll to position [944, 0]
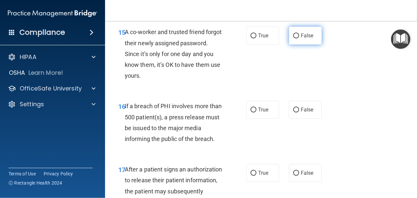
click at [305, 39] on span "False" at bounding box center [307, 35] width 13 height 6
click at [299, 38] on input "False" at bounding box center [296, 35] width 6 height 5
radio input "true"
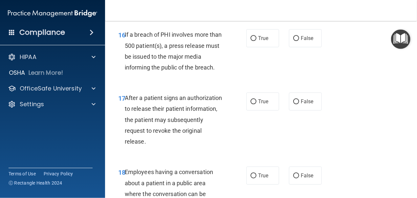
scroll to position [1017, 0]
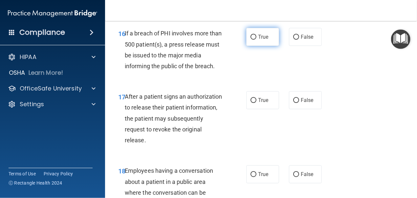
click at [254, 46] on label "True" at bounding box center [262, 37] width 33 height 18
click at [254, 40] on input "True" at bounding box center [253, 37] width 6 height 5
radio input "true"
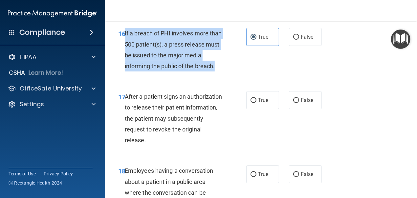
drag, startPoint x: 209, startPoint y: 80, endPoint x: 125, endPoint y: 46, distance: 90.7
click at [125, 46] on div "If a breach of PHI involves more than 500 patient(s), a press release must be i…" at bounding box center [176, 50] width 103 height 44
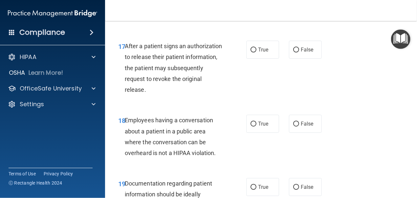
scroll to position [1090, 0]
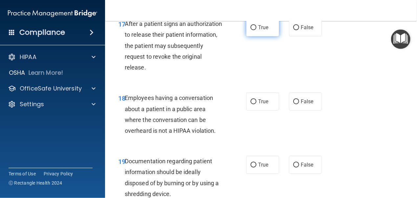
click at [252, 30] on input "True" at bounding box center [253, 27] width 6 height 5
radio input "true"
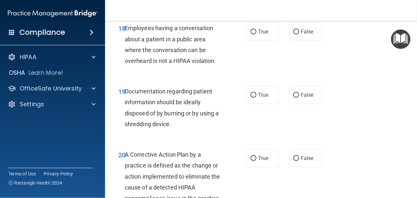
scroll to position [1163, 0]
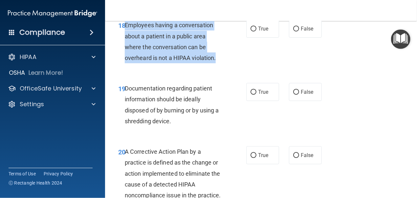
drag, startPoint x: 217, startPoint y: 70, endPoint x: 125, endPoint y: 32, distance: 98.8
click at [125, 32] on div "Employees having a conversation about a patient in a public area where the conv…" at bounding box center [176, 42] width 103 height 44
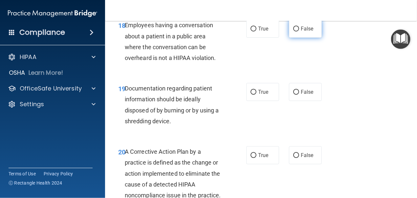
click at [304, 32] on span "False" at bounding box center [307, 29] width 13 height 6
click at [299, 32] on input "False" at bounding box center [296, 29] width 6 height 5
radio input "true"
click at [247, 34] on label "True" at bounding box center [262, 29] width 33 height 18
click at [250, 32] on input "True" at bounding box center [253, 29] width 6 height 5
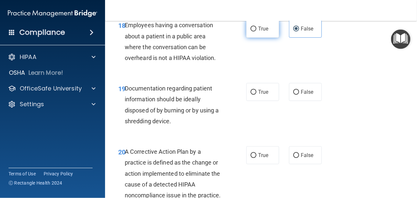
radio input "true"
radio input "false"
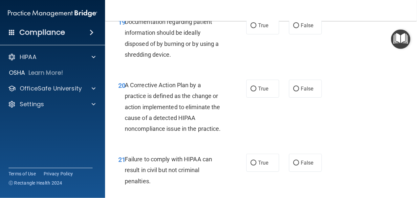
scroll to position [1236, 0]
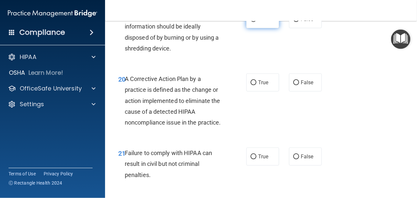
click at [260, 22] on span "True" at bounding box center [263, 19] width 10 height 6
click at [256, 22] on input "True" at bounding box center [253, 19] width 6 height 5
radio input "true"
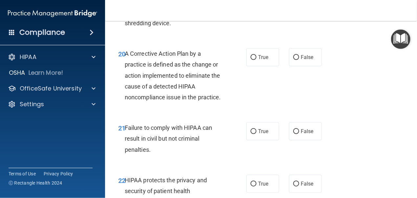
scroll to position [1273, 0]
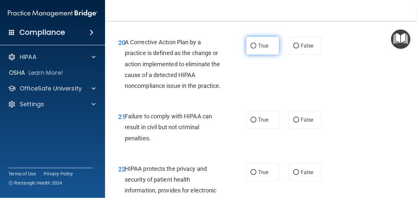
click at [246, 55] on label "True" at bounding box center [262, 46] width 33 height 18
click at [250, 49] on input "True" at bounding box center [253, 46] width 6 height 5
radio input "true"
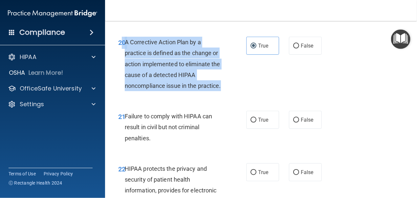
drag, startPoint x: 155, startPoint y: 107, endPoint x: 123, endPoint y: 54, distance: 61.7
click at [123, 54] on div "20 A Corrective Action Plan by a practice is defined as the change or action im…" at bounding box center [182, 66] width 148 height 58
click at [176, 74] on span "A Corrective Action Plan by a practice is defined as the change or action imple…" at bounding box center [173, 64] width 96 height 51
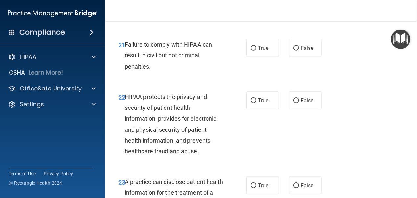
scroll to position [1345, 0]
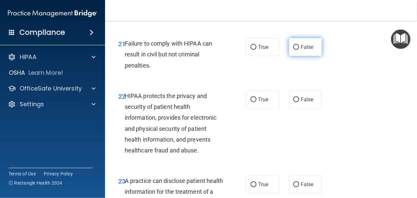
click at [293, 50] on input "False" at bounding box center [296, 47] width 6 height 5
radio input "true"
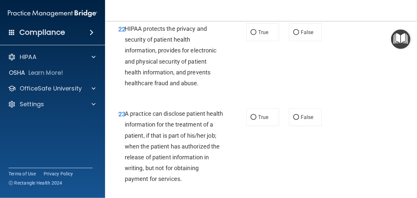
scroll to position [1418, 0]
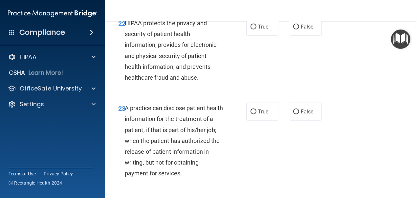
click at [242, 49] on div "22 HIPAA protects the privacy and security of patient health information, provi…" at bounding box center [182, 52] width 148 height 69
click at [250, 30] on input "True" at bounding box center [253, 27] width 6 height 5
radio input "true"
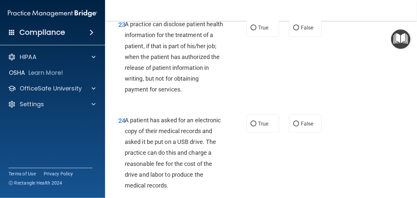
scroll to position [1491, 0]
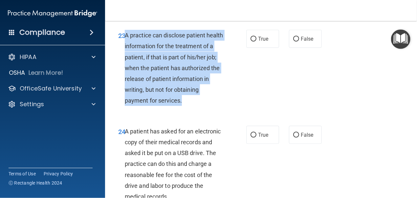
drag, startPoint x: 125, startPoint y: 56, endPoint x: 183, endPoint y: 123, distance: 88.9
click at [184, 106] on div "A practice can disclose patient health information for the treatment of a patie…" at bounding box center [176, 68] width 103 height 76
click at [181, 71] on div "A practice can disclose patient health information for the treatment of a patie…" at bounding box center [176, 68] width 103 height 76
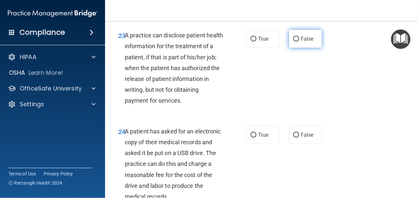
click at [296, 48] on label "False" at bounding box center [305, 39] width 33 height 18
click at [296, 42] on input "False" at bounding box center [296, 39] width 6 height 5
radio input "true"
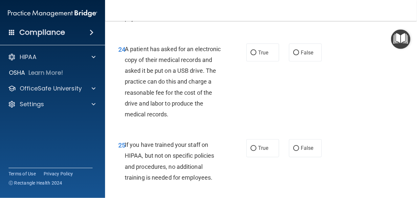
scroll to position [1577, 0]
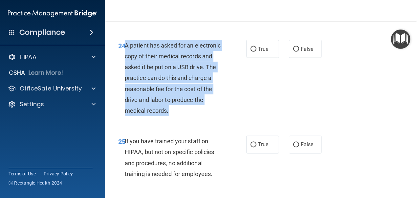
drag, startPoint x: 204, startPoint y: 133, endPoint x: 125, endPoint y: 68, distance: 102.8
click at [125, 68] on div "A patient has asked for an electronic copy of their medical records and asked i…" at bounding box center [176, 78] width 103 height 76
click at [188, 104] on div "A patient has asked for an electronic copy of their medical records and asked i…" at bounding box center [176, 78] width 103 height 76
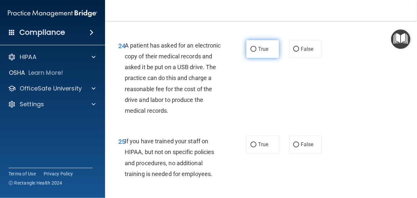
click at [260, 58] on label "True" at bounding box center [262, 49] width 33 height 18
click at [256, 52] on input "True" at bounding box center [253, 49] width 6 height 5
radio input "true"
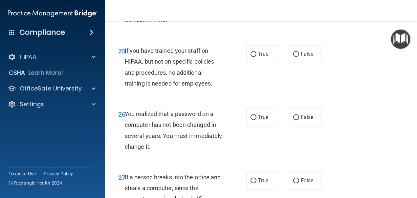
scroll to position [1668, 0]
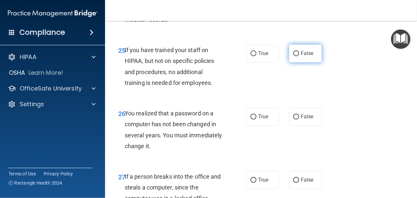
click at [302, 57] on span "False" at bounding box center [307, 54] width 13 height 6
click at [299, 56] on input "False" at bounding box center [296, 54] width 6 height 5
radio input "true"
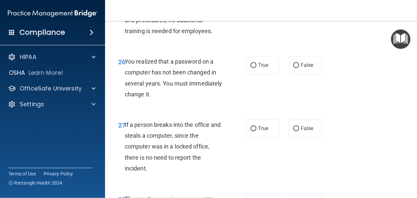
scroll to position [1743, 0]
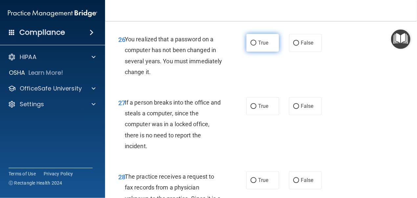
click at [251, 46] on input "True" at bounding box center [253, 43] width 6 height 5
radio input "true"
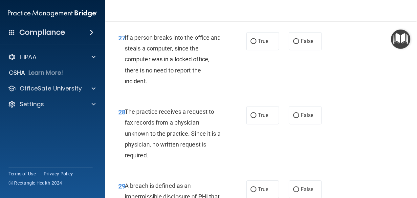
scroll to position [1809, 0]
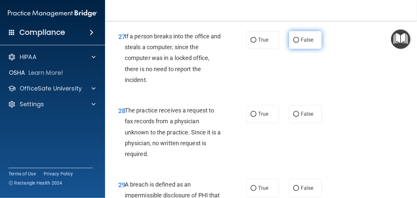
click at [302, 49] on label "False" at bounding box center [305, 40] width 33 height 18
click at [299, 43] on input "False" at bounding box center [296, 40] width 6 height 5
radio input "true"
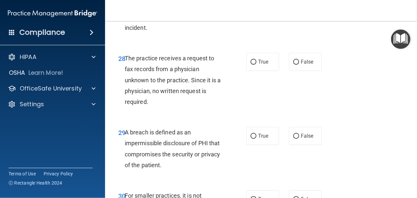
scroll to position [1871, 0]
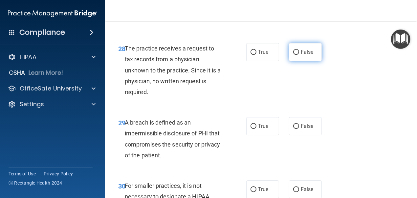
click at [299, 61] on label "False" at bounding box center [305, 52] width 33 height 18
click at [299, 55] on input "False" at bounding box center [296, 52] width 6 height 5
radio input "true"
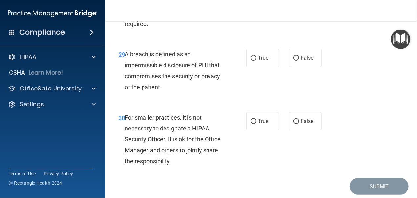
scroll to position [1941, 0]
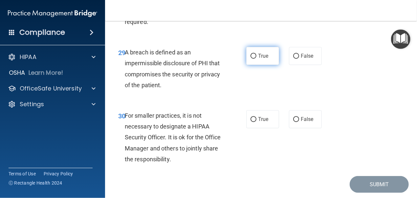
click at [262, 59] on span "True" at bounding box center [263, 56] width 10 height 6
click at [256, 59] on input "True" at bounding box center [253, 56] width 6 height 5
radio input "true"
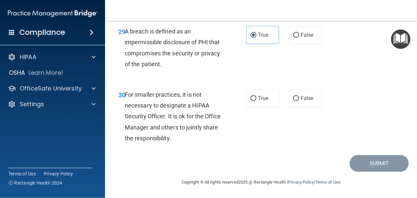
scroll to position [1983, 0]
click at [247, 96] on label "True" at bounding box center [262, 98] width 33 height 18
click at [250, 96] on input "True" at bounding box center [253, 98] width 6 height 5
radio input "true"
click at [368, 158] on button "Submit" at bounding box center [379, 163] width 59 height 17
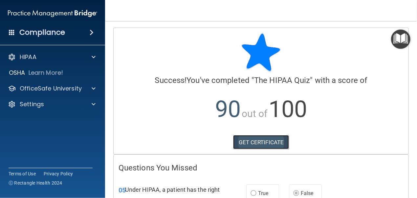
click at [266, 139] on link "GET CERTIFICATE" at bounding box center [261, 142] width 56 height 14
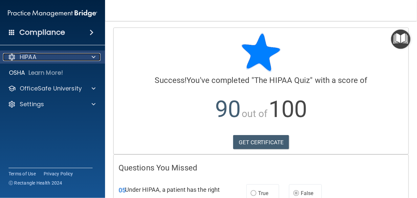
click at [47, 55] on div "HIPAA" at bounding box center [43, 57] width 81 height 8
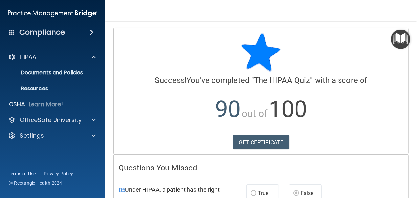
click at [399, 36] on img "Open Resource Center" at bounding box center [400, 39] width 19 height 19
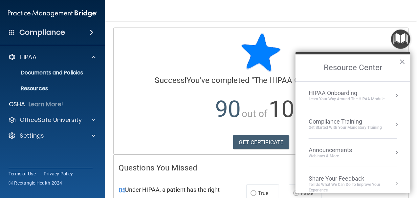
click at [341, 97] on div "Learn Your Way around the HIPAA module" at bounding box center [347, 100] width 76 height 6
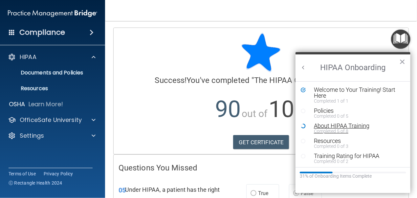
scroll to position [1, 0]
click at [403, 61] on button "×" at bounding box center [402, 61] width 6 height 11
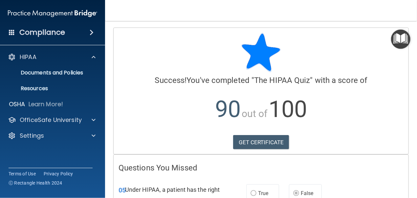
click at [402, 40] on img "Open Resource Center" at bounding box center [400, 39] width 19 height 19
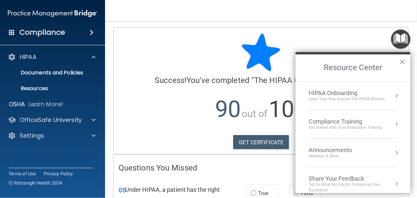
click at [328, 92] on div "HIPAA Onboarding" at bounding box center [347, 93] width 76 height 7
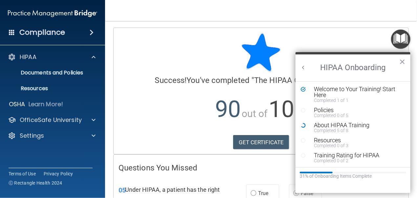
click at [302, 67] on button "Back to Resource Center Home" at bounding box center [303, 67] width 7 height 7
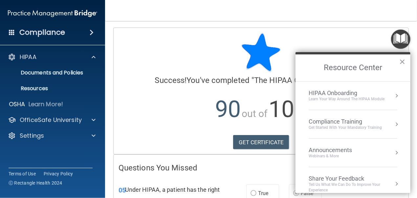
scroll to position [0, 0]
click at [355, 125] on div "Get Started with your mandatory training" at bounding box center [345, 128] width 73 height 6
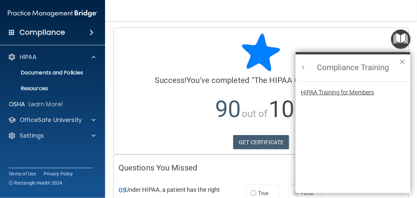
click at [332, 91] on div "HIPAA Training for Members" at bounding box center [337, 93] width 73 height 6
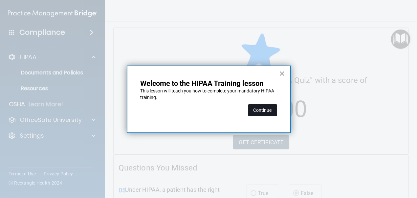
click at [259, 109] on button "Continue" at bounding box center [262, 110] width 29 height 12
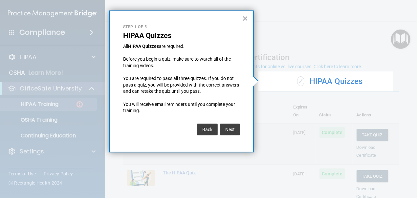
drag, startPoint x: 235, startPoint y: 129, endPoint x: 230, endPoint y: 129, distance: 4.3
click at [230, 129] on button "Next" at bounding box center [230, 130] width 20 height 12
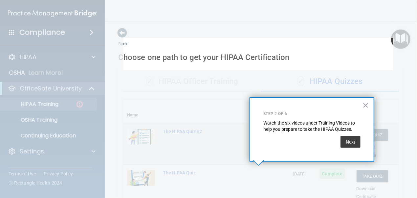
scroll to position [160, 0]
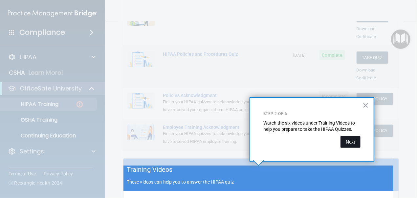
click at [352, 141] on button "Next" at bounding box center [350, 142] width 20 height 12
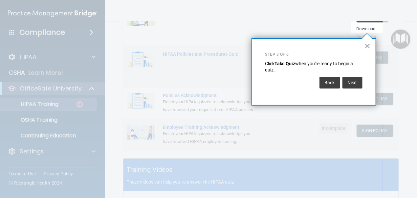
scroll to position [99, 0]
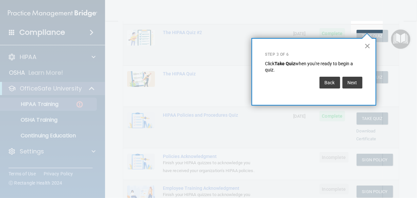
click at [369, 46] on button "×" at bounding box center [367, 46] width 6 height 11
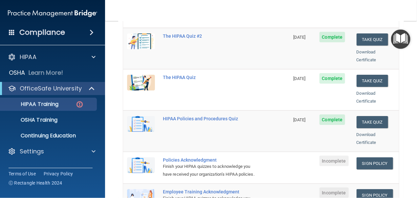
scroll to position [96, 0]
click at [370, 116] on button "Take Quiz" at bounding box center [372, 122] width 32 height 12
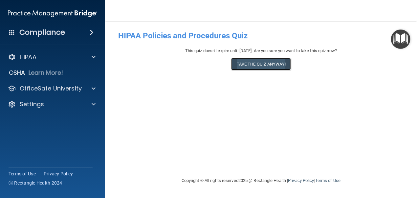
click at [246, 65] on button "Take the quiz anyway!" at bounding box center [261, 64] width 60 height 12
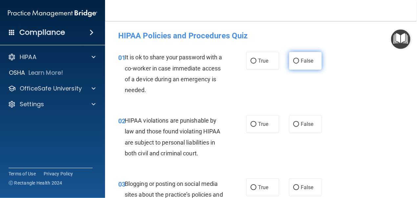
click at [293, 59] on input "False" at bounding box center [296, 61] width 6 height 5
radio input "true"
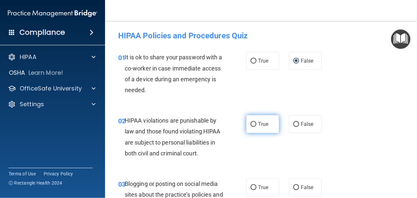
click at [258, 126] on span "True" at bounding box center [263, 124] width 10 height 6
click at [256, 126] on input "True" at bounding box center [253, 124] width 6 height 5
radio input "true"
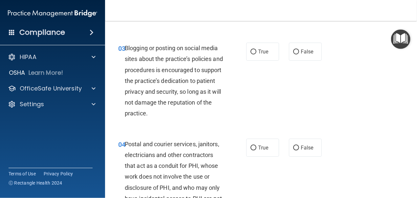
scroll to position [136, 0]
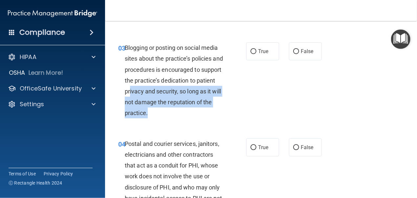
drag, startPoint x: 166, startPoint y: 124, endPoint x: 146, endPoint y: 92, distance: 37.9
click at [148, 98] on div "Blogging or posting on social media sites about the practice’s policies and pro…" at bounding box center [176, 80] width 103 height 76
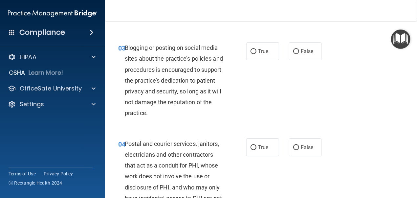
click at [128, 58] on span "Blogging or posting on social media sites about the practice’s policies and pro…" at bounding box center [174, 80] width 98 height 72
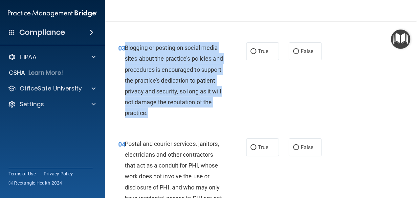
drag, startPoint x: 125, startPoint y: 58, endPoint x: 163, endPoint y: 120, distance: 72.7
click at [164, 119] on div "Blogging or posting on social media sites about the practice’s policies and pro…" at bounding box center [176, 80] width 103 height 76
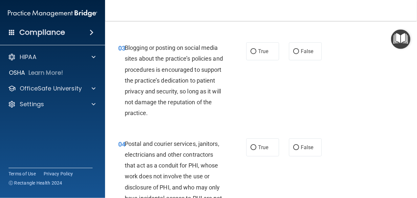
click at [172, 26] on div "02 HIPAA violations are punishable by law and those found violating HIPAA are s…" at bounding box center [182, 2] width 148 height 47
click at [310, 60] on label "False" at bounding box center [305, 51] width 33 height 18
click at [299, 54] on input "False" at bounding box center [296, 51] width 6 height 5
radio input "true"
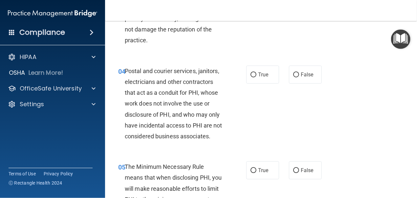
scroll to position [246, 0]
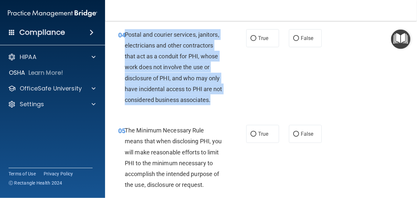
drag, startPoint x: 155, startPoint y: 122, endPoint x: 126, endPoint y: 45, distance: 82.3
click at [126, 45] on div "Postal and courier services, janitors, electricians and other contractors that …" at bounding box center [176, 67] width 103 height 76
click at [162, 72] on div "Postal and courier services, janitors, electricians and other contractors that …" at bounding box center [176, 67] width 103 height 76
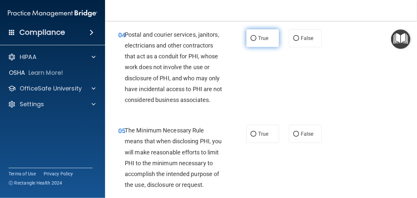
drag, startPoint x: 266, startPoint y: 53, endPoint x: 263, endPoint y: 55, distance: 3.6
click at [266, 47] on label "True" at bounding box center [262, 38] width 33 height 18
click at [256, 41] on input "True" at bounding box center [253, 38] width 6 height 5
radio input "true"
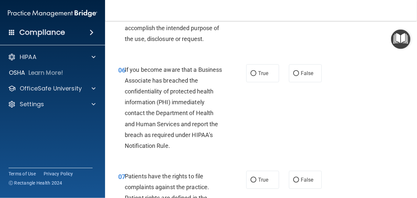
scroll to position [355, 0]
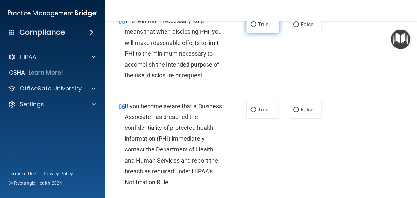
click at [258, 28] on span "True" at bounding box center [263, 24] width 10 height 6
click at [256, 27] on input "True" at bounding box center [253, 24] width 6 height 5
radio input "true"
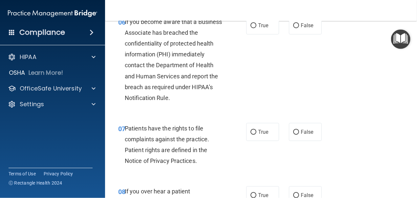
scroll to position [428, 0]
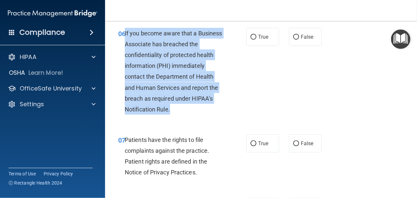
drag, startPoint x: 124, startPoint y: 53, endPoint x: 197, endPoint y: 144, distance: 116.8
click at [197, 118] on div "06 If you become aware that a Business Associate has breached the confidentiali…" at bounding box center [182, 73] width 148 height 91
click at [172, 80] on div "If you become aware that a Business Associate has breached the confidentiality …" at bounding box center [176, 71] width 103 height 87
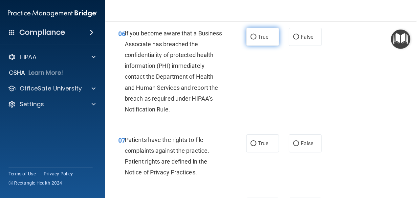
click at [266, 46] on label "True" at bounding box center [262, 37] width 33 height 18
click at [256, 40] on input "True" at bounding box center [253, 37] width 6 height 5
radio input "true"
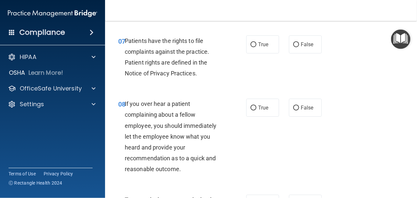
scroll to position [537, 0]
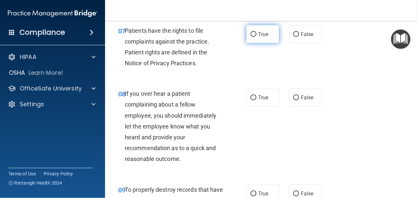
click at [246, 43] on label "True" at bounding box center [262, 34] width 33 height 18
click at [250, 37] on input "True" at bounding box center [253, 34] width 6 height 5
radio input "true"
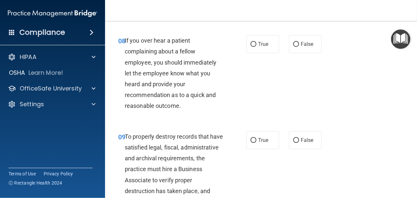
scroll to position [611, 0]
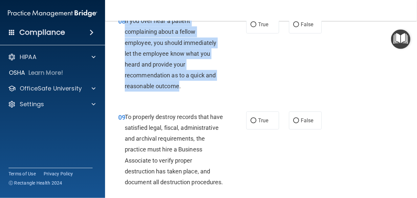
drag, startPoint x: 124, startPoint y: 55, endPoint x: 179, endPoint y: 122, distance: 86.5
click at [179, 95] on div "08 If you over hear a patient complaining about a fellow employee, you should i…" at bounding box center [182, 55] width 148 height 80
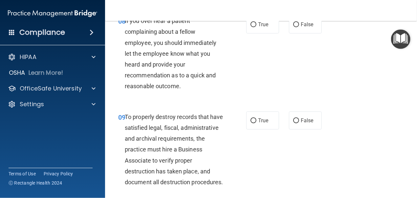
click at [289, 33] on label "False" at bounding box center [305, 24] width 33 height 18
click at [293, 27] on input "False" at bounding box center [296, 24] width 6 height 5
radio input "true"
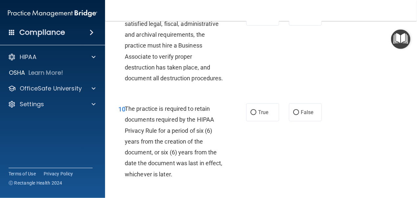
scroll to position [720, 0]
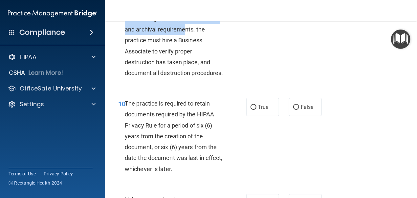
drag, startPoint x: 125, startPoint y: 39, endPoint x: 151, endPoint y: 71, distance: 40.6
click at [151, 71] on span "To properly destroy records that have satisfied legal, fiscal, administrative a…" at bounding box center [174, 40] width 98 height 72
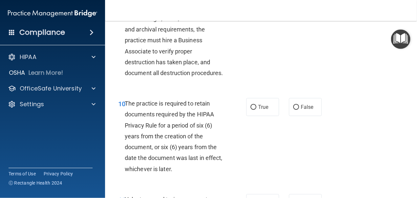
click at [127, 76] on span "To properly destroy records that have satisfied legal, fiscal, administrative a…" at bounding box center [174, 40] width 98 height 72
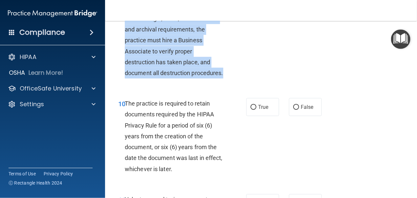
drag, startPoint x: 124, startPoint y: 39, endPoint x: 168, endPoint y: 121, distance: 93.5
click at [168, 82] on div "09 To properly destroy records that have satisfied legal, fiscal, administrativ…" at bounding box center [182, 42] width 148 height 80
click at [157, 79] on div "To properly destroy records that have satisfied legal, fiscal, administrative a…" at bounding box center [176, 40] width 103 height 76
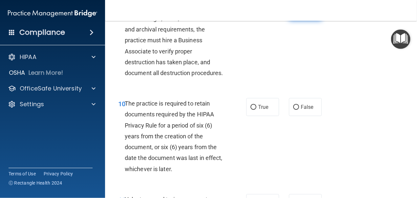
click at [301, 14] on span "False" at bounding box center [307, 11] width 13 height 6
click at [299, 14] on input "False" at bounding box center [296, 11] width 6 height 5
radio input "true"
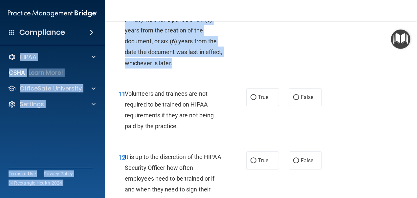
scroll to position [825, 0]
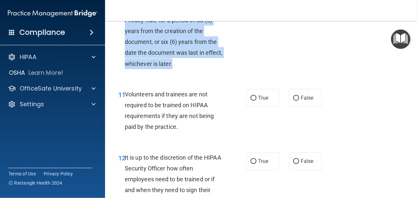
drag, startPoint x: 193, startPoint y: 103, endPoint x: 124, endPoint y: 42, distance: 92.5
click at [124, 42] on div "10 The practice is required to retain documents required by the HIPAA Privacy R…" at bounding box center [182, 33] width 148 height 80
click at [135, 43] on span "The practice is required to retain documents required by the HIPAA Privacy Rule…" at bounding box center [174, 31] width 98 height 72
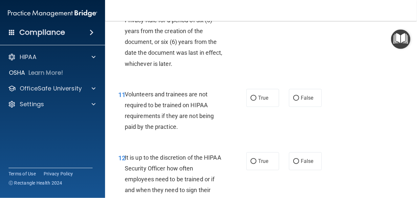
click at [267, 11] on label "True" at bounding box center [262, 2] width 33 height 18
click at [256, 5] on input "True" at bounding box center [253, 2] width 6 height 5
radio input "true"
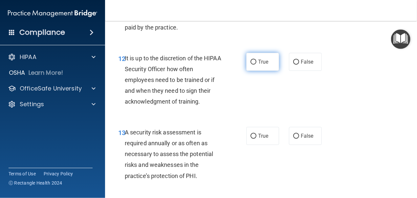
scroll to position [934, 0]
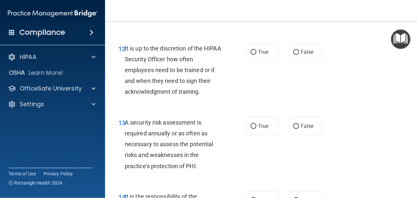
radio input "true"
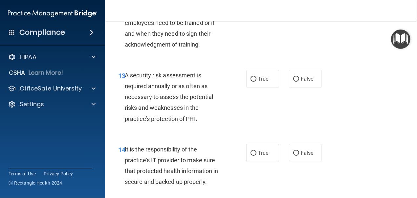
scroll to position [971, 0]
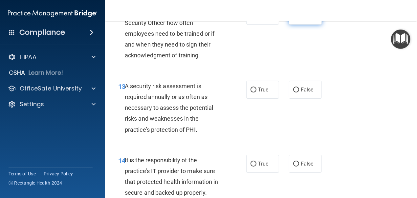
click at [301, 19] on span "False" at bounding box center [307, 15] width 13 height 6
click at [299, 18] on input "False" at bounding box center [296, 15] width 6 height 5
radio input "true"
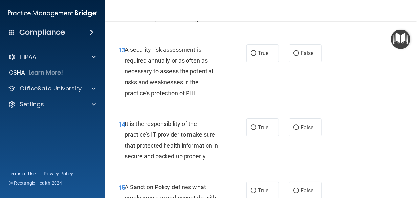
scroll to position [1044, 0]
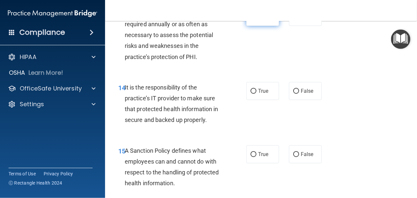
drag, startPoint x: 263, startPoint y: 67, endPoint x: 256, endPoint y: 66, distance: 7.7
click at [256, 26] on label "True" at bounding box center [262, 17] width 33 height 18
click at [256, 20] on input "True" at bounding box center [253, 17] width 6 height 5
radio input "true"
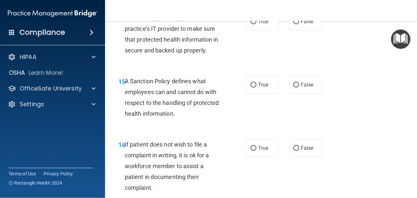
scroll to position [1117, 0]
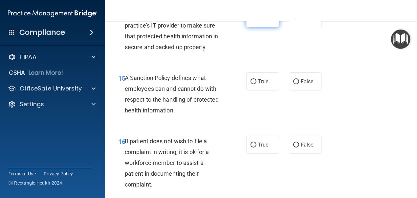
click at [268, 27] on label "True" at bounding box center [262, 18] width 33 height 18
click at [256, 21] on input "True" at bounding box center [253, 18] width 6 height 5
radio input "true"
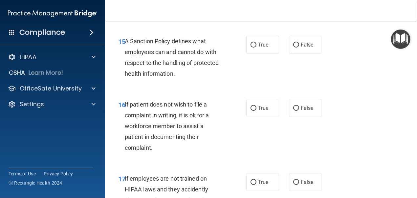
scroll to position [1190, 0]
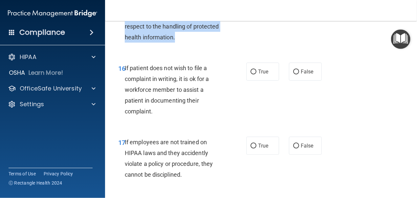
drag, startPoint x: 187, startPoint y: 77, endPoint x: 125, endPoint y: 47, distance: 69.0
click at [125, 43] on div "A Sanction Policy defines what employees can and cannot do with respect to the …" at bounding box center [176, 21] width 103 height 44
click at [164, 43] on div "A Sanction Policy defines what employees can and cannot do with respect to the …" at bounding box center [176, 21] width 103 height 44
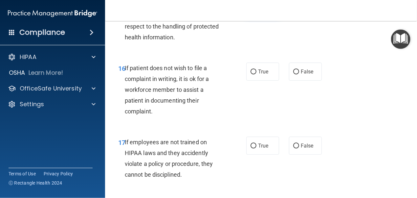
click at [253, 11] on input "True" at bounding box center [253, 8] width 6 height 5
radio input "true"
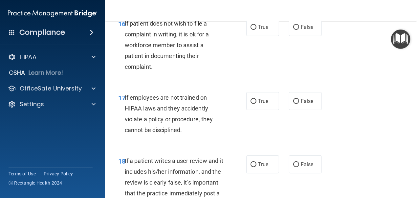
scroll to position [1263, 0]
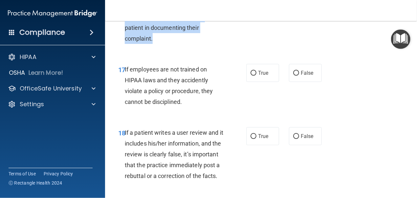
drag, startPoint x: 155, startPoint y: 81, endPoint x: 123, endPoint y: 41, distance: 51.2
click at [123, 41] on div "16 If patient does not wish to file a complaint in writing, it is ok for a work…" at bounding box center [182, 19] width 148 height 58
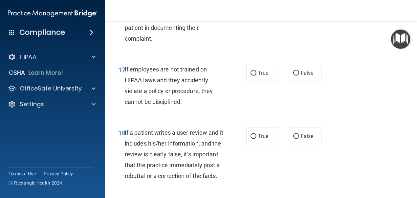
radio input "true"
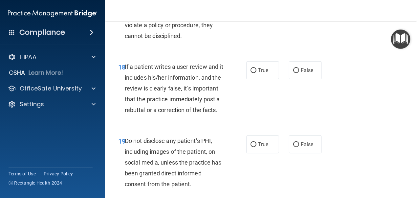
scroll to position [1336, 0]
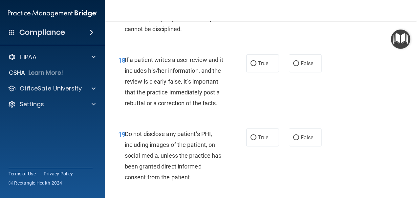
click at [313, 9] on label "False" at bounding box center [305, 0] width 33 height 18
click at [299, 3] on input "False" at bounding box center [296, 0] width 6 height 5
radio input "true"
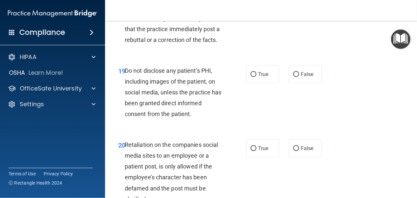
scroll to position [1408, 0]
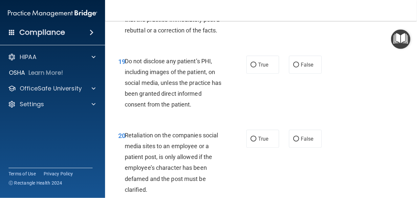
drag, startPoint x: 195, startPoint y: 86, endPoint x: 190, endPoint y: 87, distance: 5.7
click at [190, 36] on div "If a patient writes a user review and it includes his/her information, and the …" at bounding box center [176, 9] width 103 height 54
radio input "true"
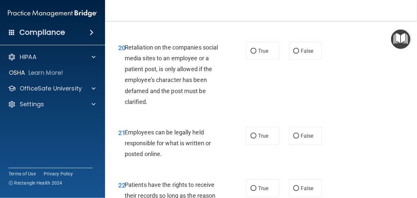
scroll to position [1482, 0]
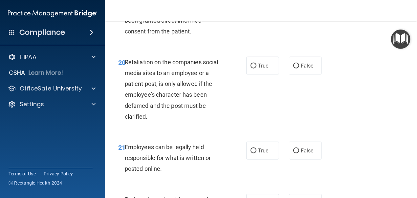
radio input "true"
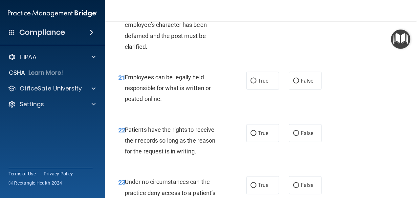
scroll to position [1555, 0]
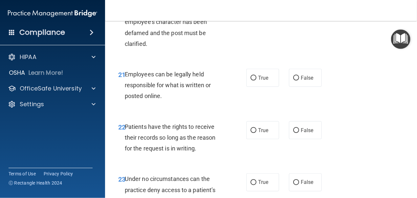
radio input "true"
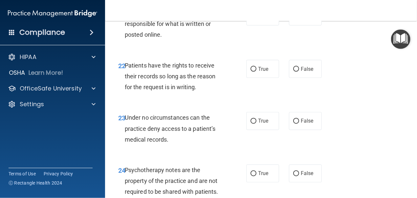
scroll to position [1627, 0]
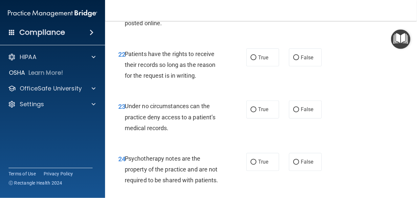
click at [255, 14] on label "True" at bounding box center [262, 5] width 33 height 18
click at [255, 8] on input "True" at bounding box center [253, 5] width 6 height 5
radio input "true"
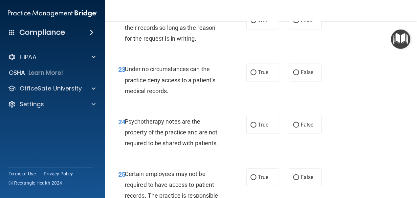
scroll to position [1700, 0]
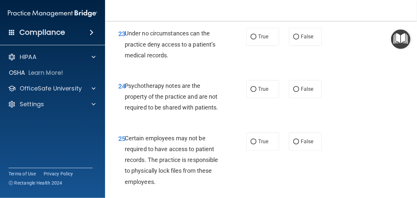
radio input "true"
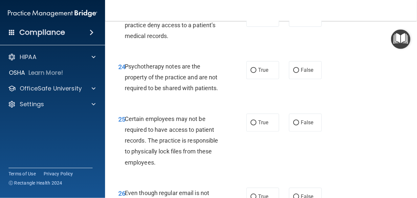
scroll to position [1737, 0]
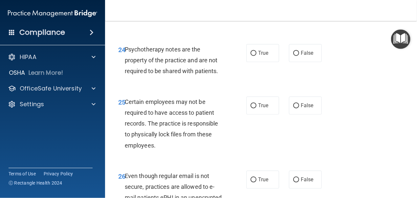
click at [257, 10] on label "True" at bounding box center [262, 0] width 33 height 18
click at [256, 3] on input "True" at bounding box center [253, 0] width 6 height 5
radio input "true"
drag, startPoint x: 174, startPoint y: 75, endPoint x: 134, endPoint y: 56, distance: 44.8
click at [134, 24] on div "Under no circumstances can the practice deny access to a patient’s medical reco…" at bounding box center [176, 7] width 103 height 33
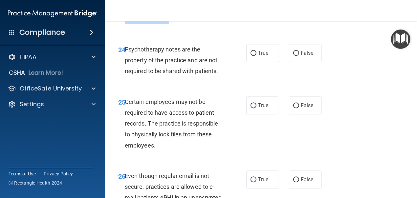
click at [149, 24] on div "Under no circumstances can the practice deny access to a patient’s medical reco…" at bounding box center [176, 7] width 103 height 33
drag, startPoint x: 172, startPoint y: 70, endPoint x: 125, endPoint y: 51, distance: 50.7
click at [125, 24] on div "Under no circumstances can the practice deny access to a patient’s medical reco…" at bounding box center [176, 7] width 103 height 33
click at [170, 22] on span "Under no circumstances can the practice deny access to a patient’s medical reco…" at bounding box center [170, 7] width 91 height 29
drag, startPoint x: 170, startPoint y: 63, endPoint x: 318, endPoint y: 54, distance: 148.0
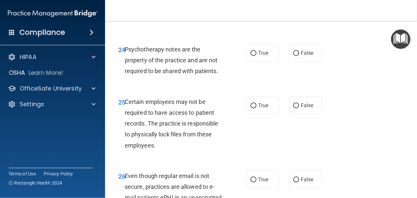
click at [318, 10] on label "False" at bounding box center [305, 0] width 33 height 18
click at [299, 3] on input "False" at bounding box center [296, 0] width 6 height 5
radio input "true"
radio input "false"
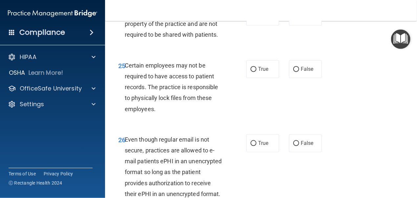
scroll to position [1810, 0]
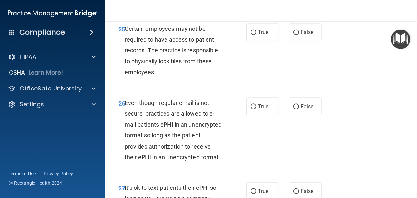
drag, startPoint x: 221, startPoint y: 53, endPoint x: 125, endPoint y: 31, distance: 98.9
drag, startPoint x: 156, startPoint y: 37, endPoint x: 262, endPoint y: 32, distance: 106.8
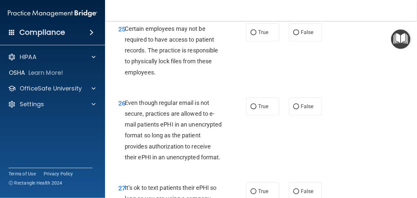
radio input "true"
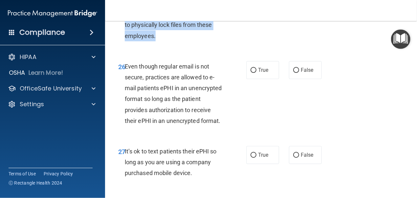
drag, startPoint x: 162, startPoint y: 92, endPoint x: 127, endPoint y: 49, distance: 55.5
click at [127, 41] on div "Certain employees may not be required to have access to patient records. The pr…" at bounding box center [176, 14] width 103 height 54
click at [174, 41] on div "Certain employees may not be required to have access to patient records. The pr…" at bounding box center [176, 14] width 103 height 54
drag, startPoint x: 124, startPoint y: 48, endPoint x: 155, endPoint y: 88, distance: 50.4
click at [155, 41] on div "Certain employees may not be required to have access to patient records. The pr…" at bounding box center [176, 14] width 103 height 54
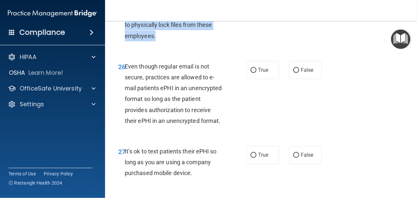
radio input "true"
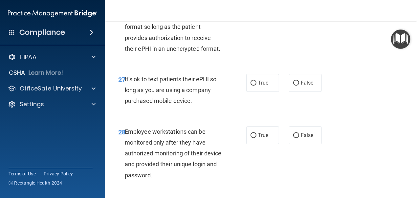
scroll to position [1919, 0]
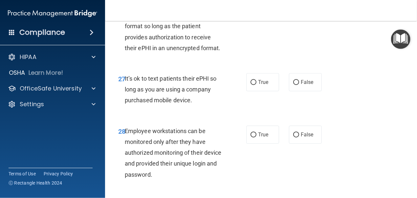
click at [238, 52] on div "26 Even though regular email is not secure, practices are allowed to e-mail pat…" at bounding box center [182, 22] width 148 height 69
radio input "true"
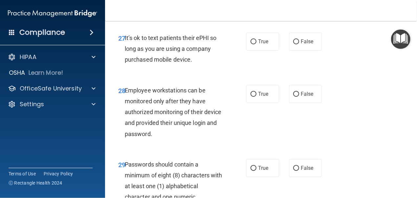
scroll to position [1992, 0]
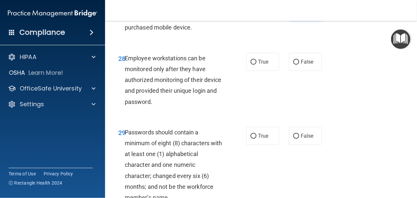
click at [313, 18] on label "False" at bounding box center [305, 9] width 33 height 18
click at [299, 12] on input "False" at bounding box center [296, 9] width 6 height 5
radio input "true"
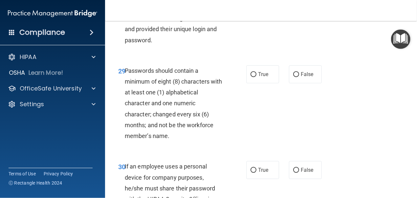
scroll to position [2065, 0]
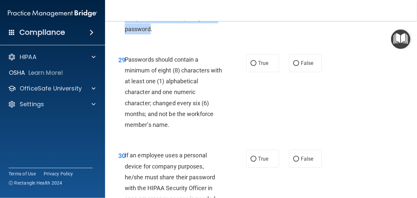
drag, startPoint x: 125, startPoint y: 50, endPoint x: 175, endPoint y: 101, distance: 71.0
click at [175, 38] on div "28 Employee workstations can be monitored only after they have authorized monit…" at bounding box center [182, 9] width 148 height 58
click at [178, 34] on div "Employee workstations can be monitored only after they have authorized monitori…" at bounding box center [176, 7] width 103 height 54
radio input "true"
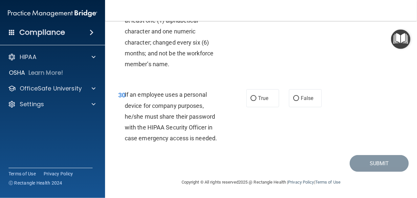
scroll to position [2138, 0]
click at [259, 11] on label "True" at bounding box center [262, 2] width 33 height 18
click at [256, 5] on input "True" at bounding box center [253, 2] width 6 height 5
radio input "true"
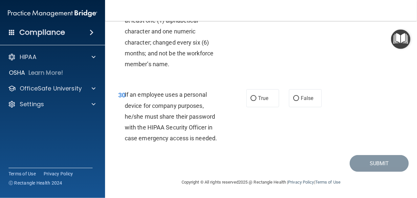
click at [118, 112] on div "30 If an employee uses a personal device for company purposes, he/she must shar…" at bounding box center [182, 118] width 148 height 58
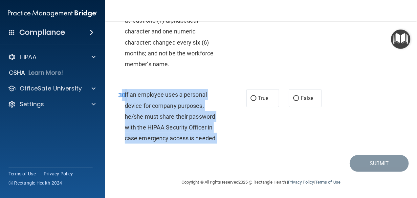
drag, startPoint x: 124, startPoint y: 95, endPoint x: 205, endPoint y: 133, distance: 89.9
click at [217, 140] on div "30 If an employee uses a personal device for company purposes, he/she must shar…" at bounding box center [182, 118] width 148 height 58
click at [193, 125] on span "If an employee uses a personal device for company purposes, he/she must share t…" at bounding box center [171, 116] width 92 height 51
drag, startPoint x: 217, startPoint y: 139, endPoint x: 126, endPoint y: 96, distance: 101.0
click at [125, 95] on div "If an employee uses a personal device for company purposes, he/she must share t…" at bounding box center [176, 116] width 103 height 54
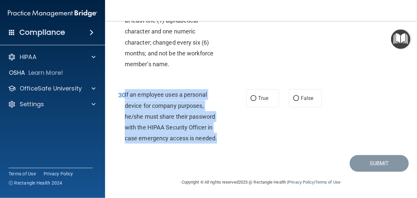
click at [192, 93] on span "If an employee uses a personal device for company purposes, he/she must share t…" at bounding box center [171, 116] width 92 height 51
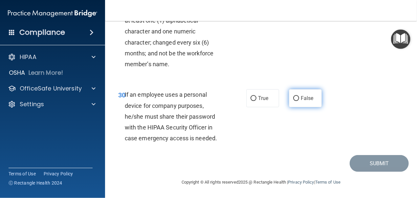
click at [298, 105] on label "False" at bounding box center [305, 98] width 33 height 18
click at [298, 101] on input "False" at bounding box center [296, 98] width 6 height 5
radio input "true"
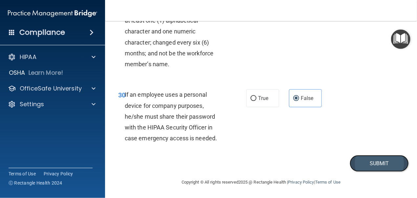
click at [364, 165] on button "Submit" at bounding box center [379, 163] width 59 height 17
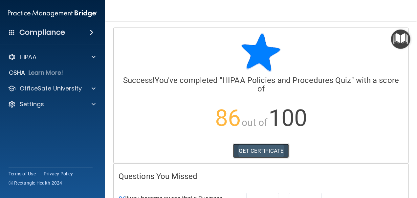
click at [247, 148] on link "GET CERTIFICATE" at bounding box center [261, 151] width 56 height 14
